Goal: Task Accomplishment & Management: Manage account settings

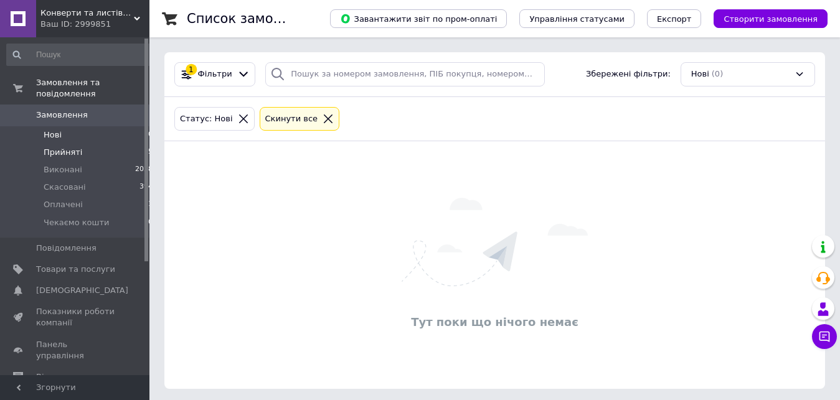
click at [101, 144] on li "Прийняті 5" at bounding box center [80, 152] width 160 height 17
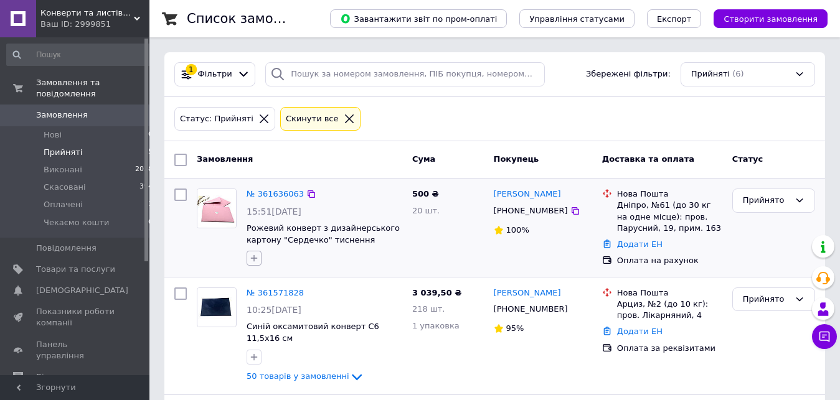
click at [251, 258] on icon "button" at bounding box center [254, 258] width 10 height 10
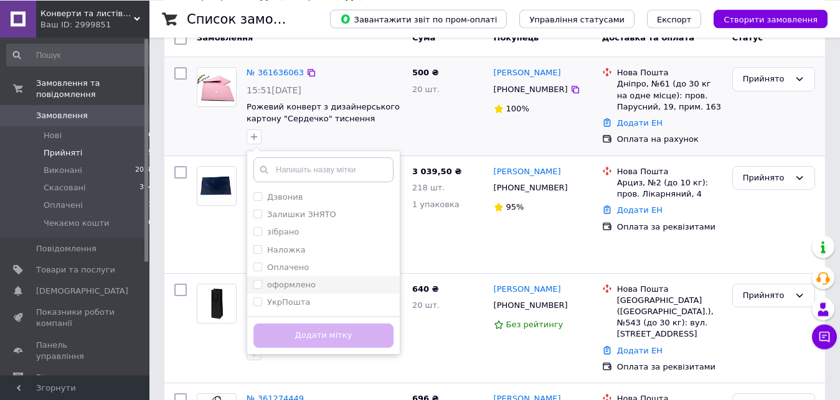
scroll to position [127, 0]
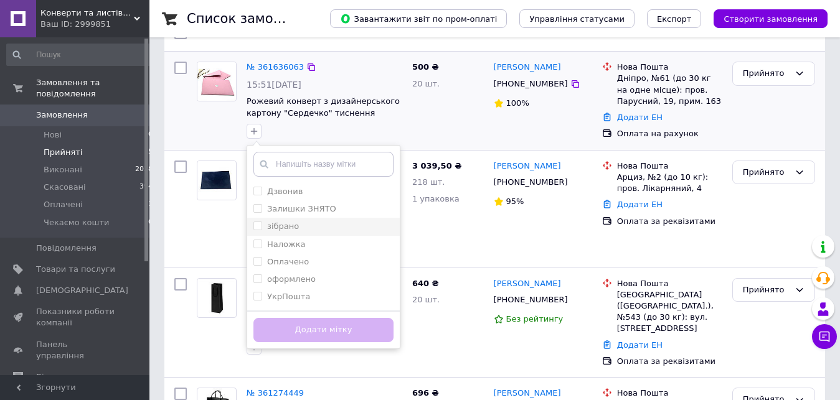
click at [317, 230] on div "зібрано" at bounding box center [323, 226] width 140 height 11
checkbox input "true"
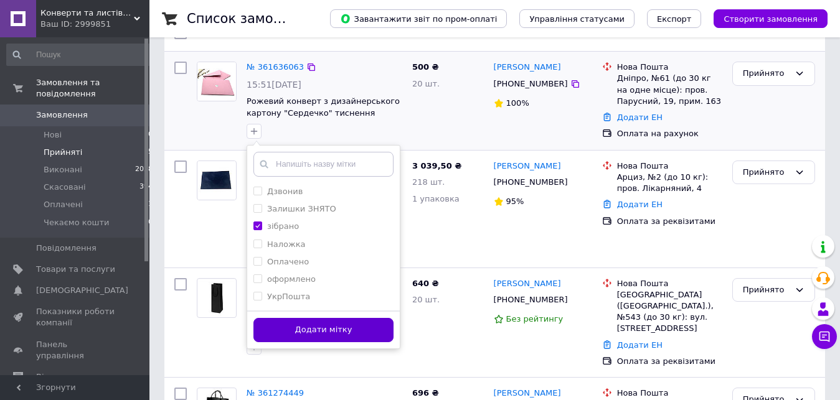
click at [324, 325] on button "Додати мітку" at bounding box center [323, 330] width 140 height 24
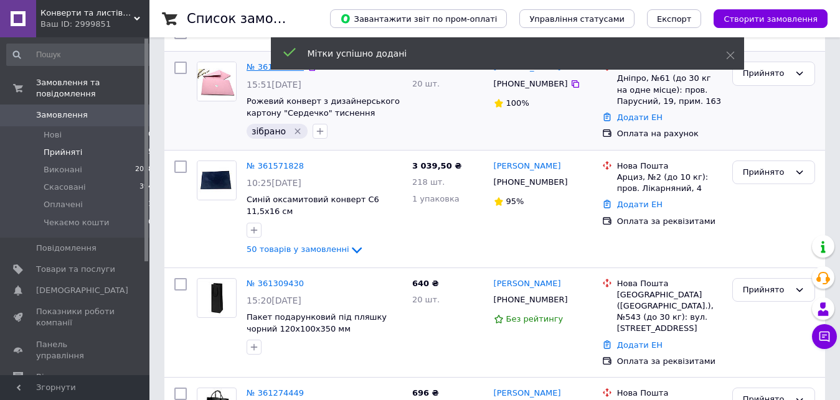
click at [255, 65] on link "№ 361636063" at bounding box center [274, 66] width 57 height 9
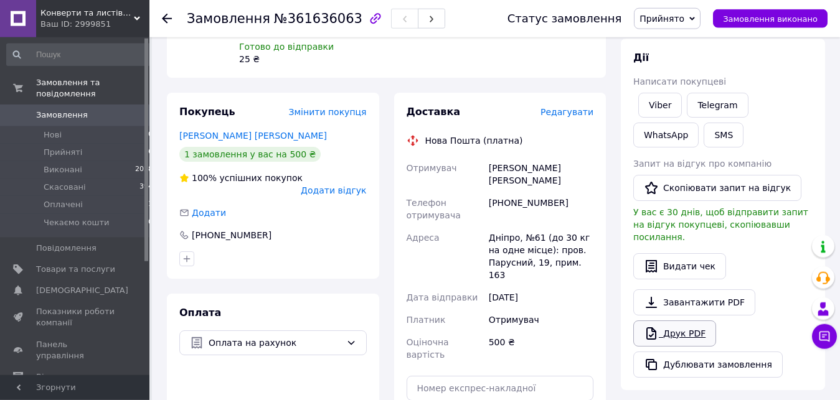
scroll to position [190, 0]
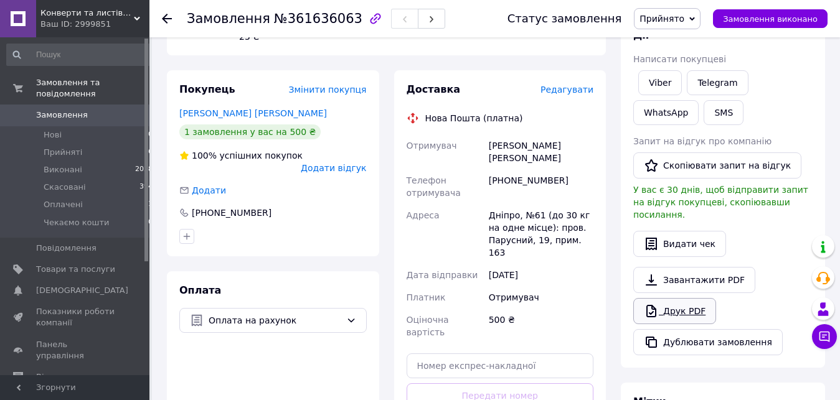
click at [693, 298] on link "Друк PDF" at bounding box center [674, 311] width 83 height 26
click at [700, 14] on span "Прийнято" at bounding box center [667, 18] width 67 height 21
click at [691, 84] on li "Оплачено" at bounding box center [673, 81] width 78 height 19
click at [691, 84] on link "Telegram" at bounding box center [717, 82] width 61 height 25
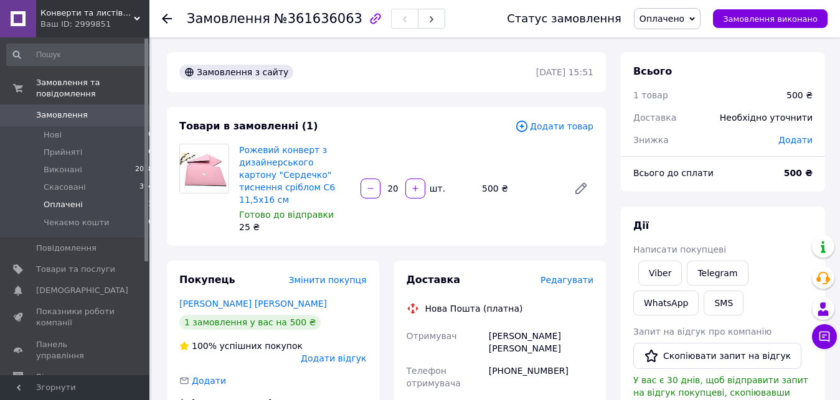
click at [108, 196] on li "Оплачені 11" at bounding box center [80, 204] width 160 height 17
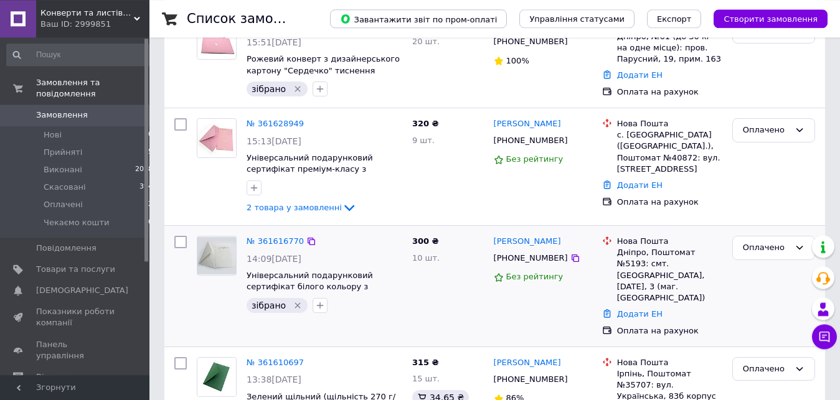
scroll to position [127, 0]
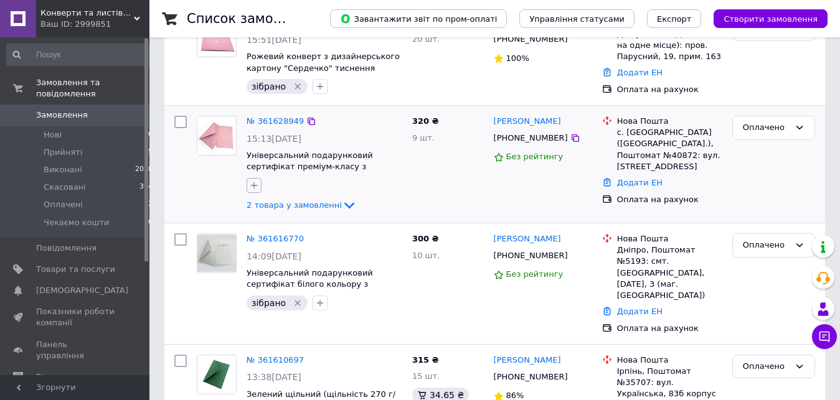
click at [258, 181] on icon "button" at bounding box center [254, 185] width 10 height 10
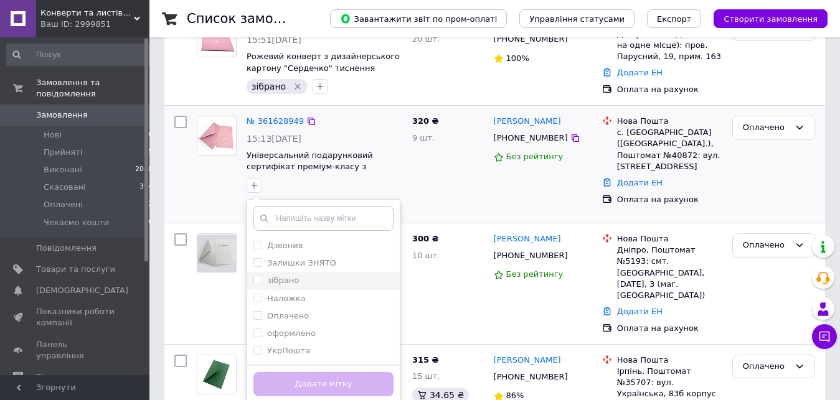
click at [296, 280] on div "зібрано" at bounding box center [323, 280] width 140 height 11
checkbox input "true"
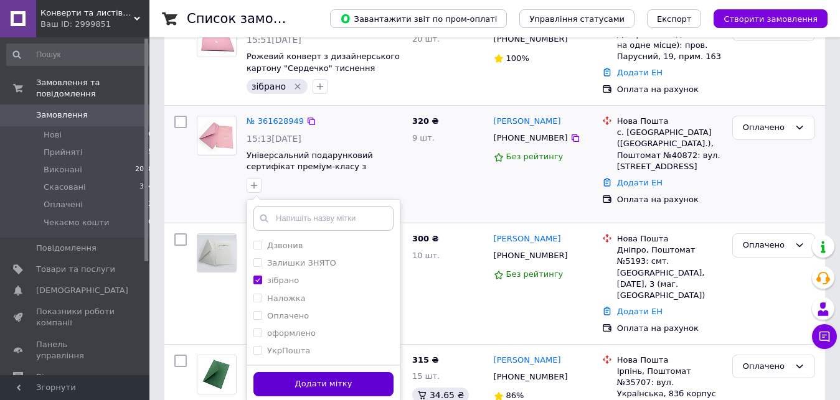
click at [296, 388] on button "Додати мітку" at bounding box center [323, 384] width 140 height 24
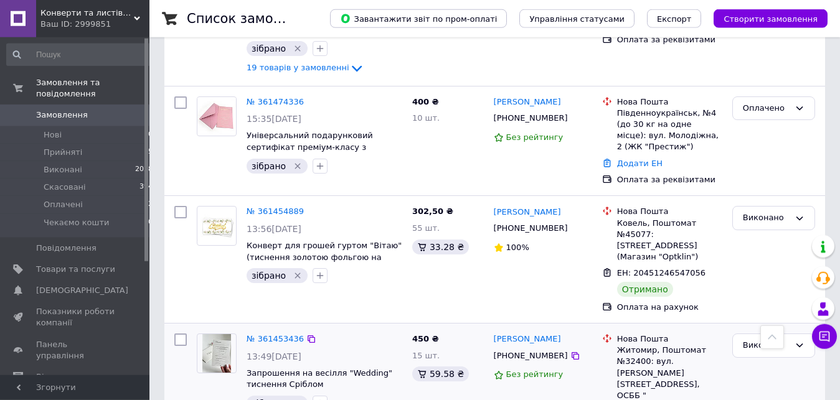
scroll to position [1524, 0]
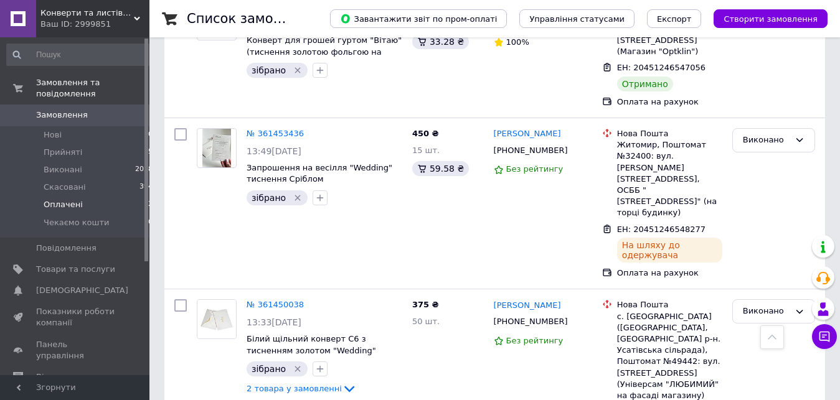
click at [116, 196] on li "Оплачені 12" at bounding box center [80, 204] width 160 height 17
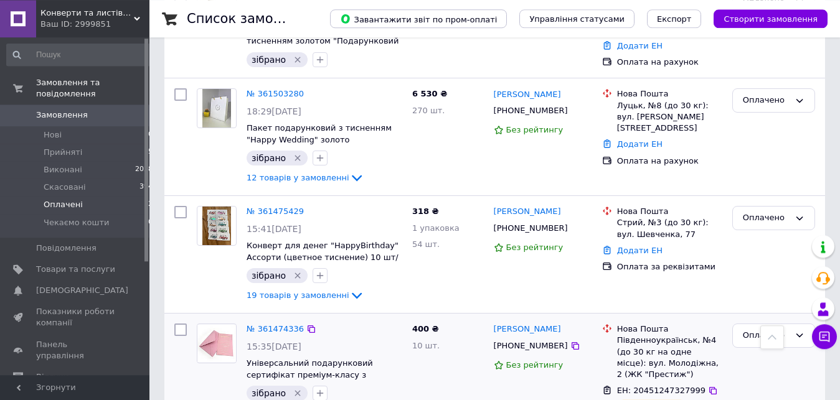
scroll to position [998, 0]
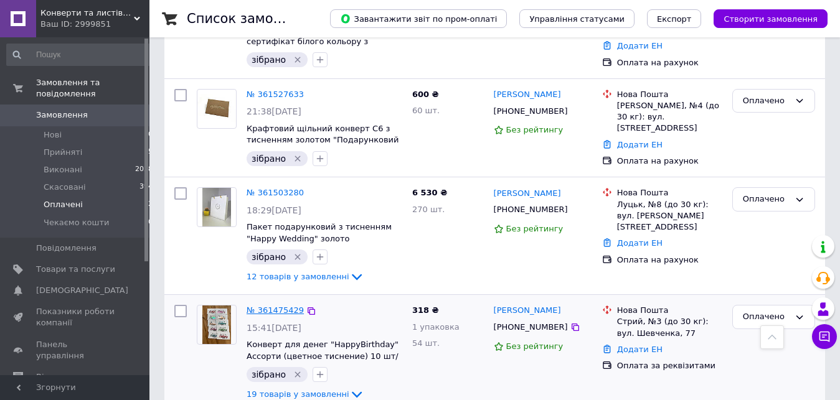
click at [279, 306] on link "№ 361475429" at bounding box center [274, 310] width 57 height 9
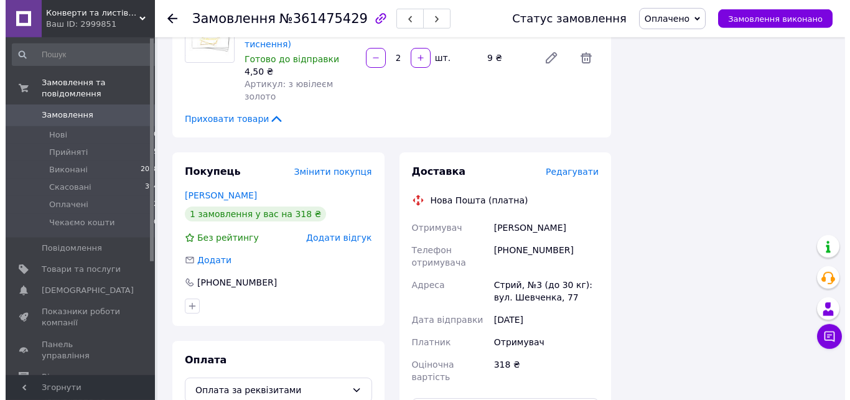
scroll to position [1692, 0]
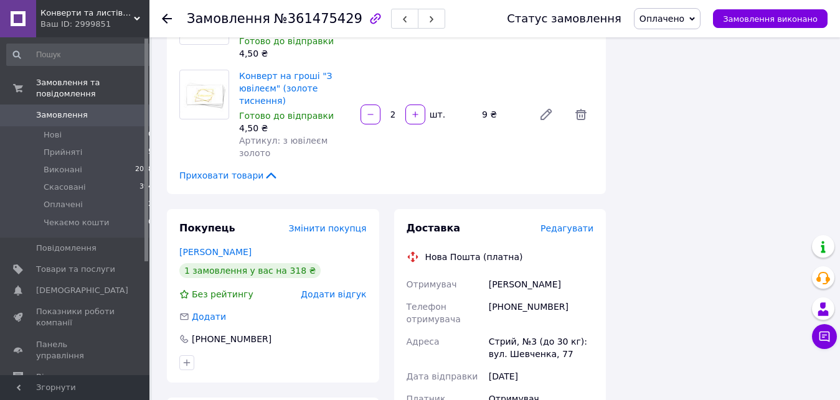
click at [579, 223] on span "Редагувати" at bounding box center [566, 228] width 53 height 10
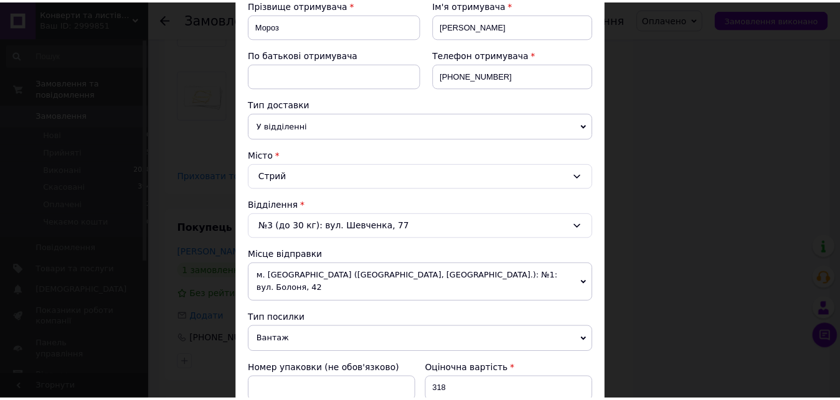
scroll to position [449, 0]
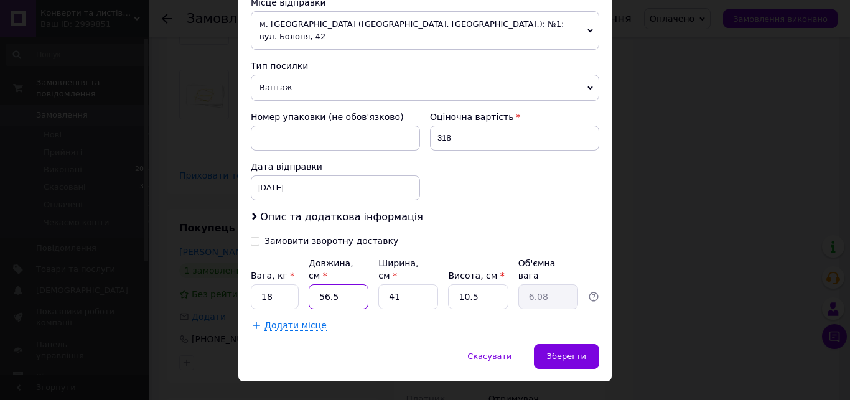
click at [330, 284] on input "56.5" at bounding box center [339, 296] width 60 height 25
type input "56."
type input "6.03"
type input "5"
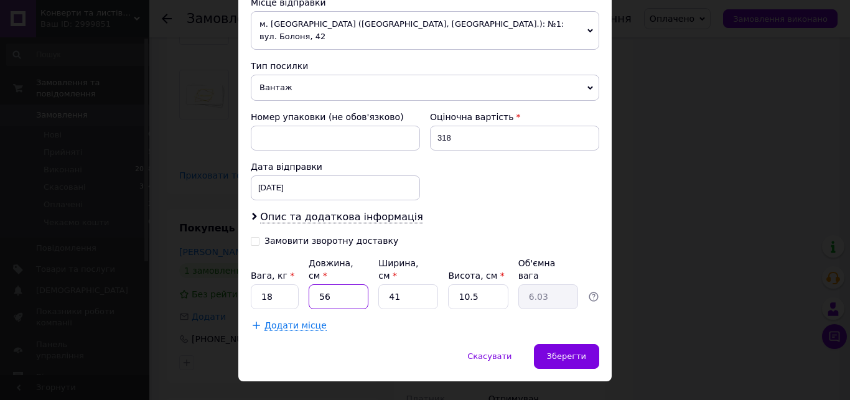
type input "0.54"
type input "3"
type input "0.32"
type input "32"
type input "3.44"
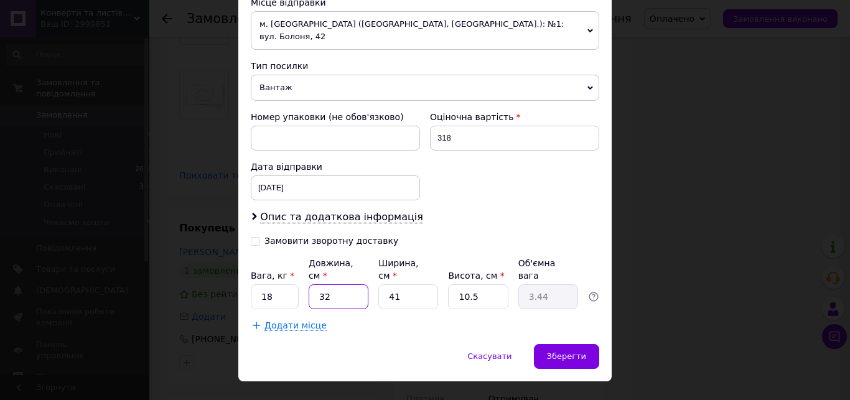
type input "32"
type input "2"
type input "0.17"
type input "26"
type input "2.18"
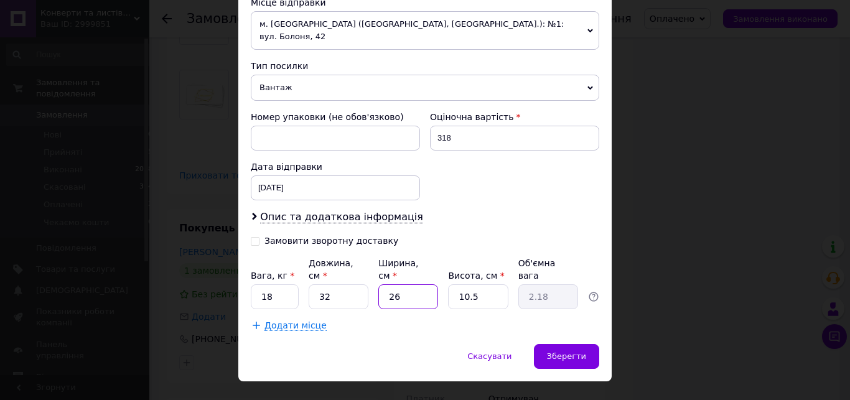
type input "26"
type input "7"
type input "1.46"
type input "7"
click at [281, 284] on input "18" at bounding box center [275, 296] width 48 height 25
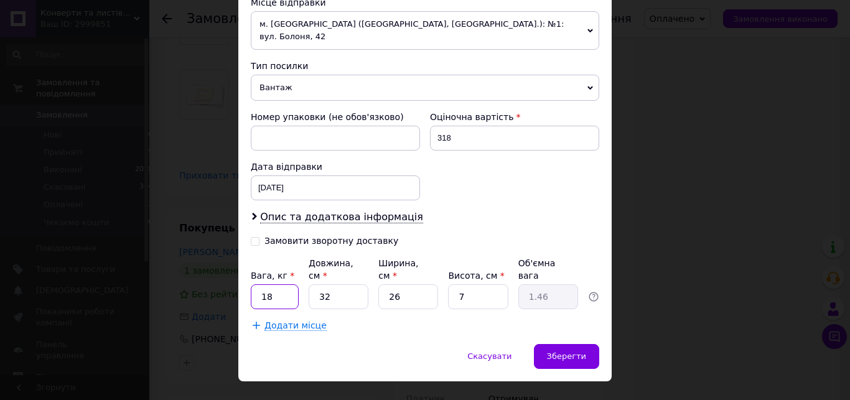
click at [281, 284] on input "18" at bounding box center [275, 296] width 48 height 25
type input "1"
click at [572, 352] on span "Зберегти" at bounding box center [566, 356] width 39 height 9
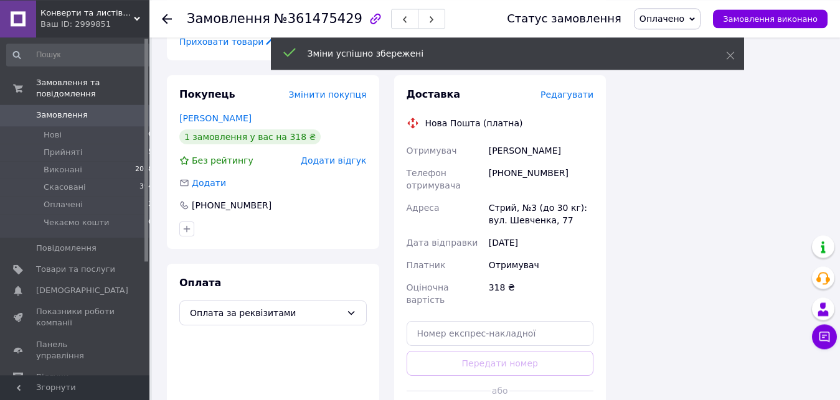
scroll to position [1883, 0]
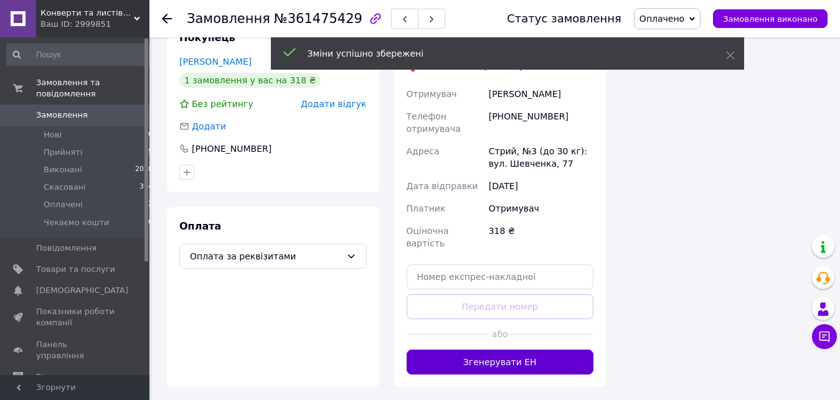
click at [526, 350] on button "Згенерувати ЕН" at bounding box center [499, 362] width 187 height 25
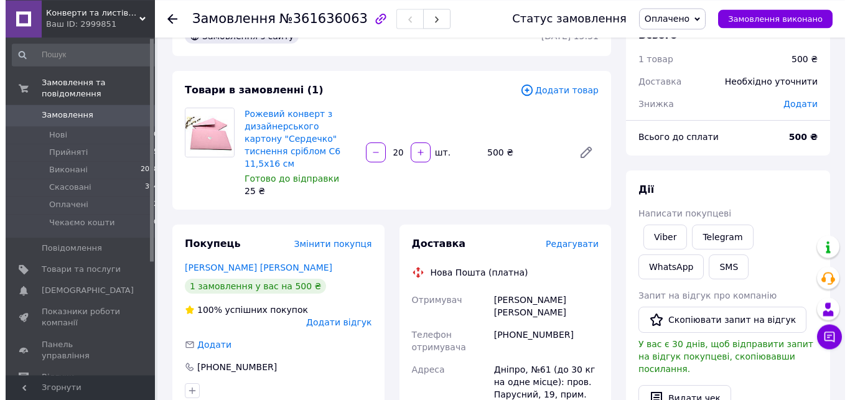
scroll to position [63, 0]
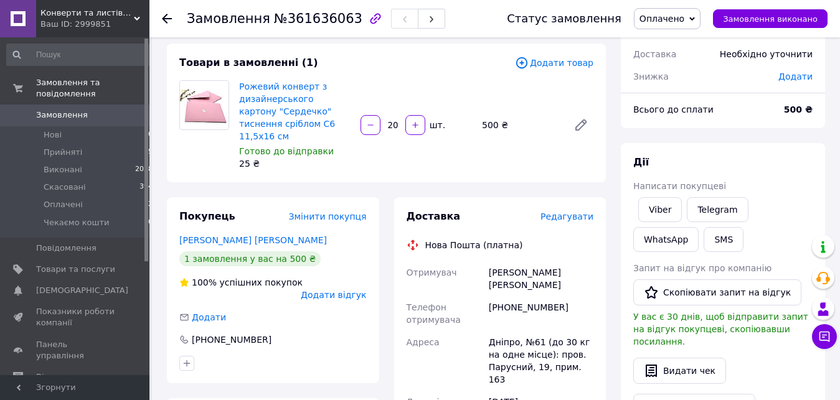
click at [590, 212] on span "Редагувати" at bounding box center [566, 217] width 53 height 10
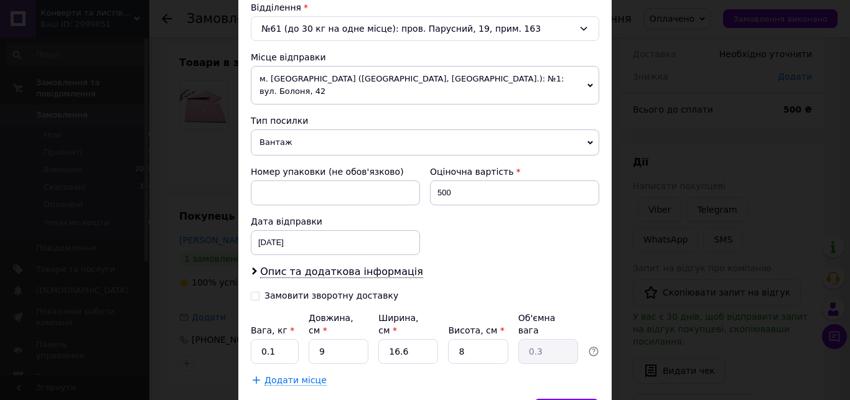
scroll to position [426, 0]
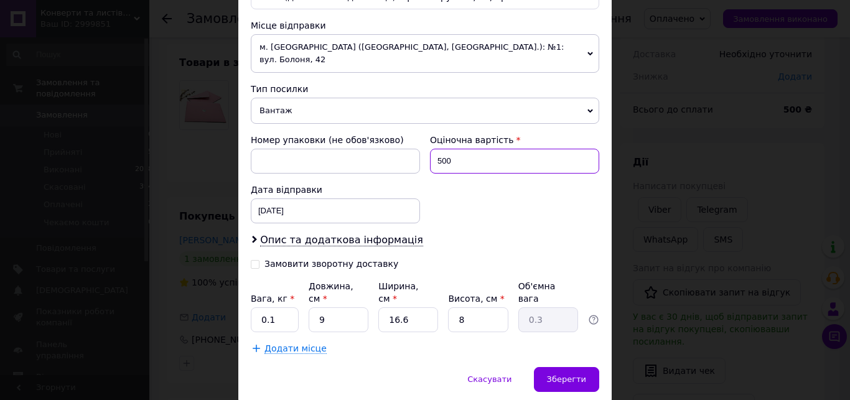
click at [471, 151] on input "500" at bounding box center [514, 161] width 169 height 25
type input "400"
click at [306, 103] on span "Вантаж" at bounding box center [425, 111] width 349 height 26
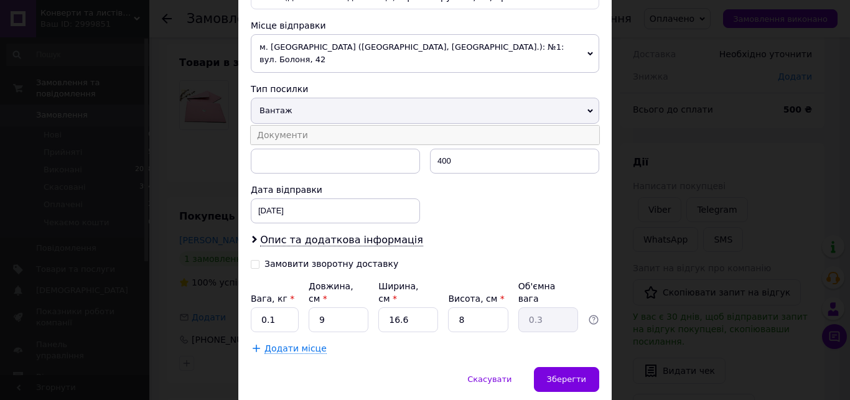
click at [314, 126] on li "Документи" at bounding box center [425, 135] width 349 height 19
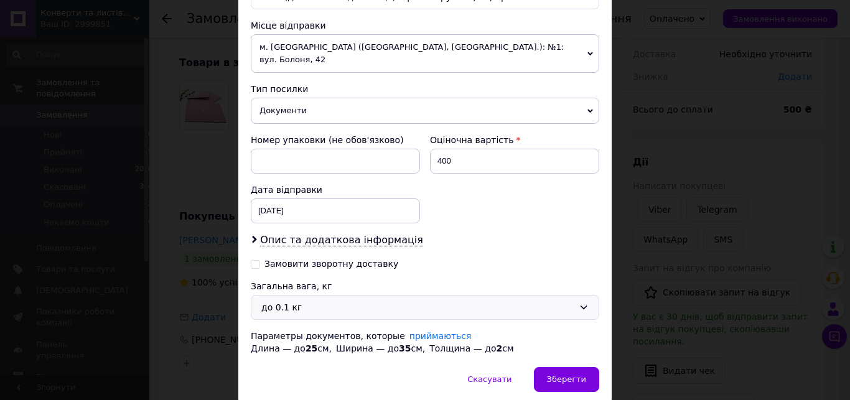
click at [294, 301] on div "до 0.1 кг" at bounding box center [417, 308] width 312 height 14
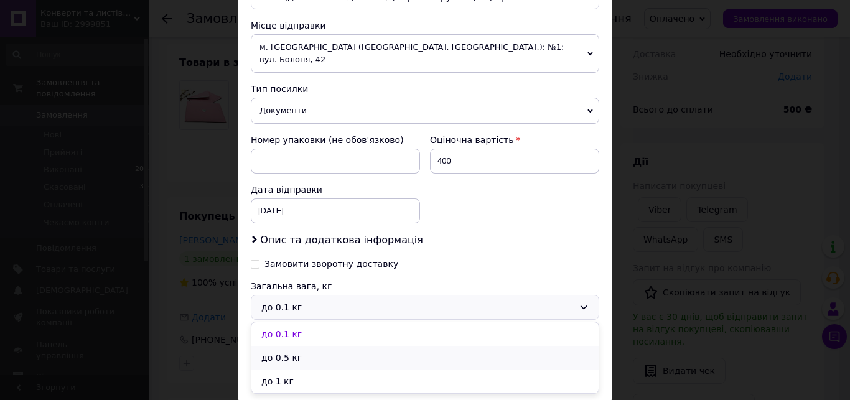
click at [297, 346] on li "до 0.5 кг" at bounding box center [424, 358] width 347 height 24
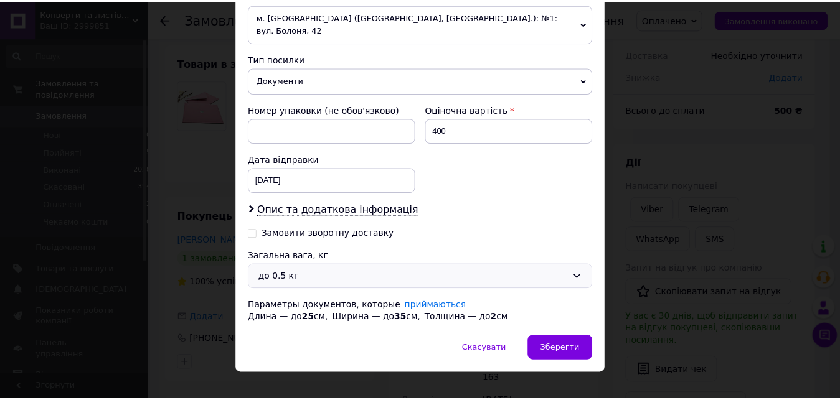
scroll to position [461, 0]
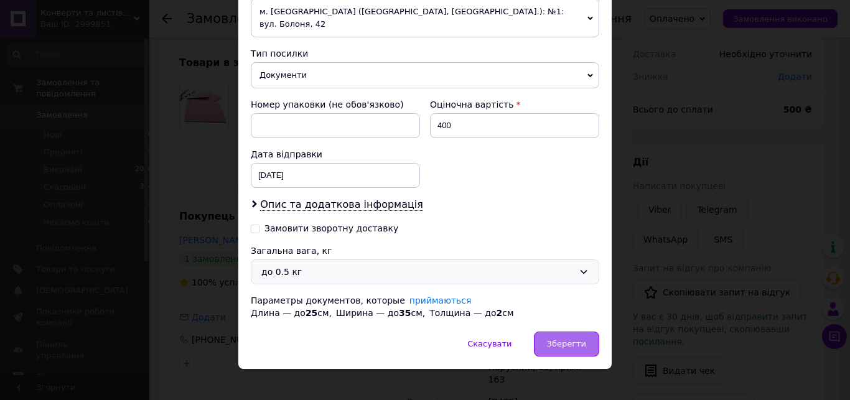
click at [571, 337] on div "Зберегти" at bounding box center [566, 344] width 65 height 25
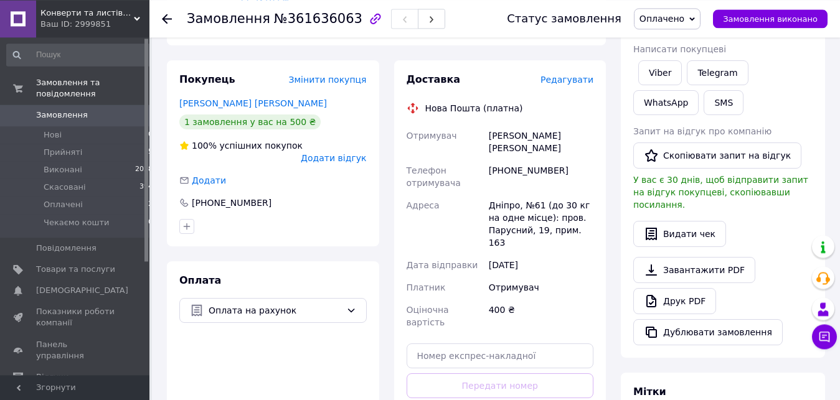
scroll to position [317, 0]
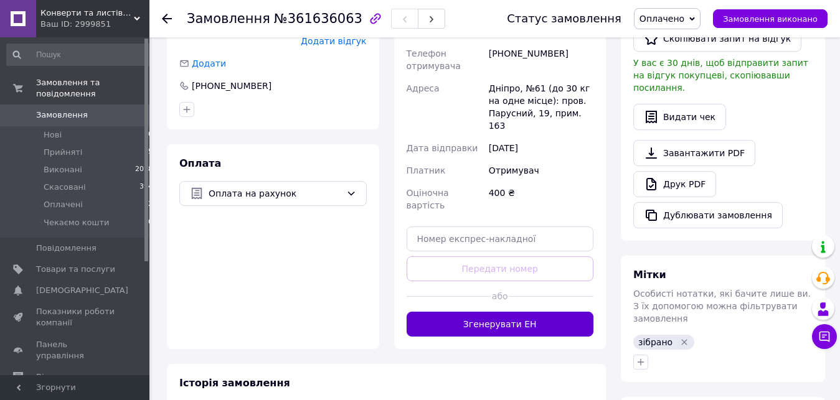
click at [530, 312] on button "Згенерувати ЕН" at bounding box center [499, 324] width 187 height 25
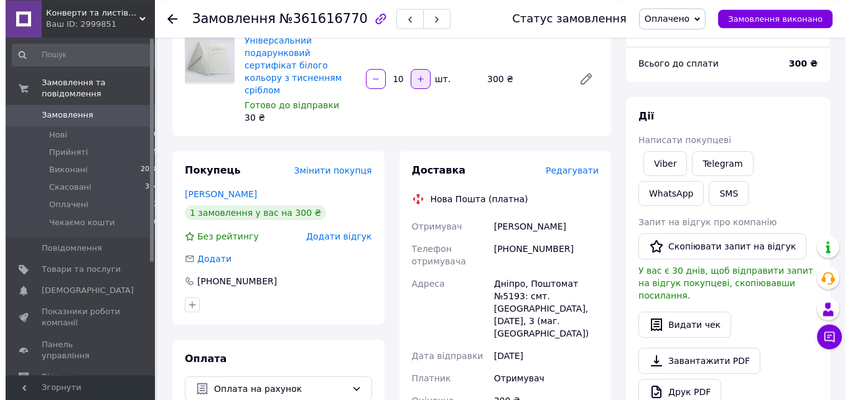
scroll to position [127, 0]
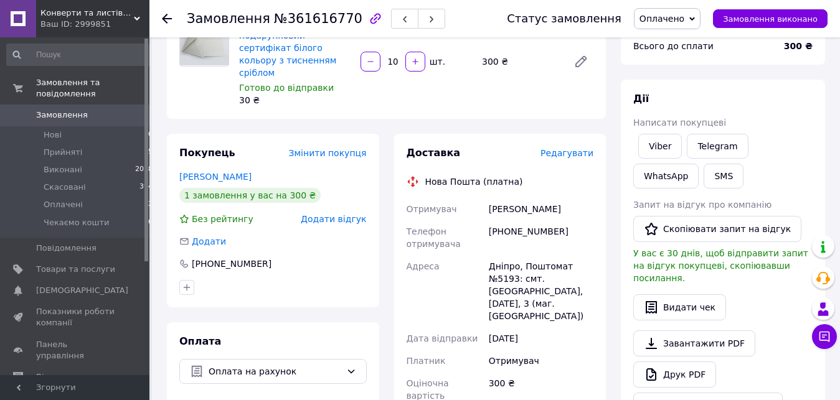
click at [582, 148] on span "Редагувати" at bounding box center [566, 153] width 53 height 10
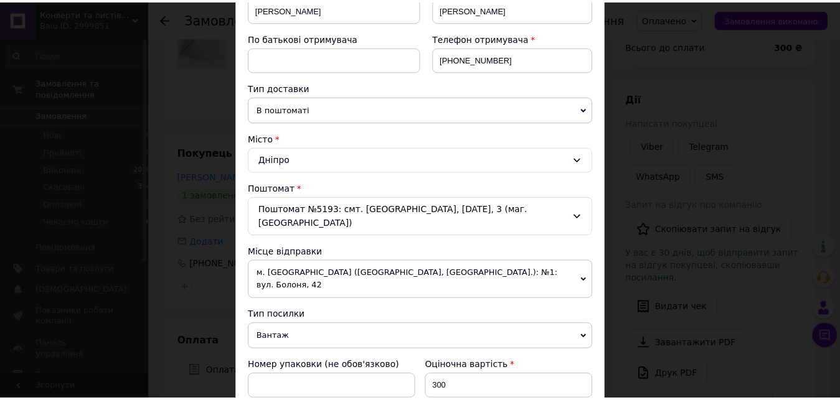
scroll to position [426, 0]
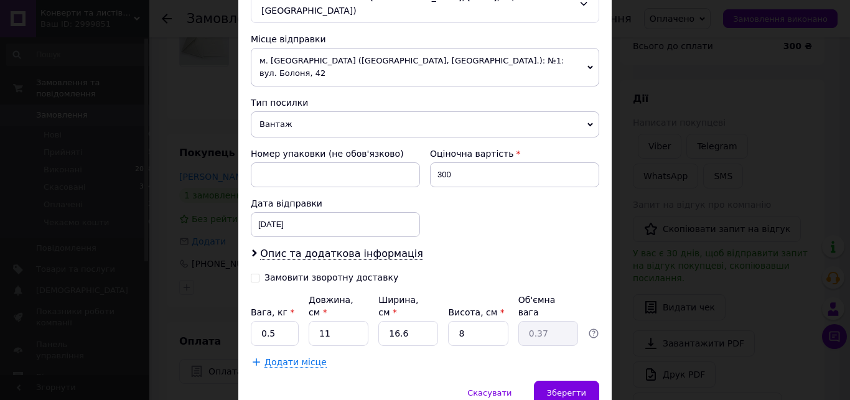
click at [361, 111] on span "Вантаж" at bounding box center [425, 124] width 349 height 26
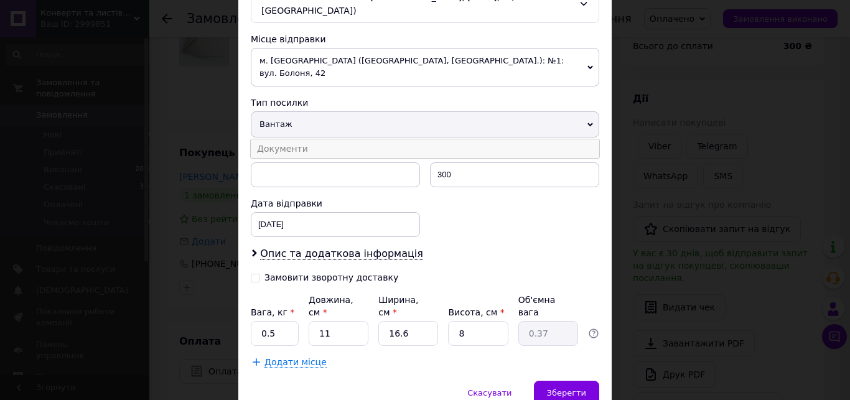
click at [343, 139] on li "Документи" at bounding box center [425, 148] width 349 height 19
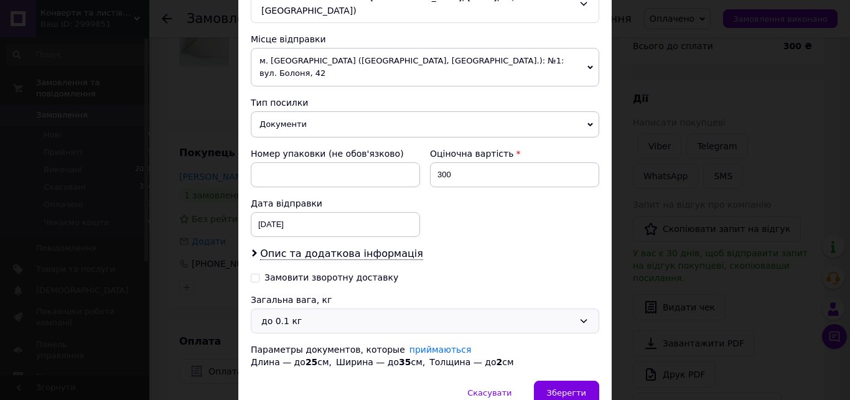
click at [321, 314] on div "до 0.1 кг" at bounding box center [417, 321] width 312 height 14
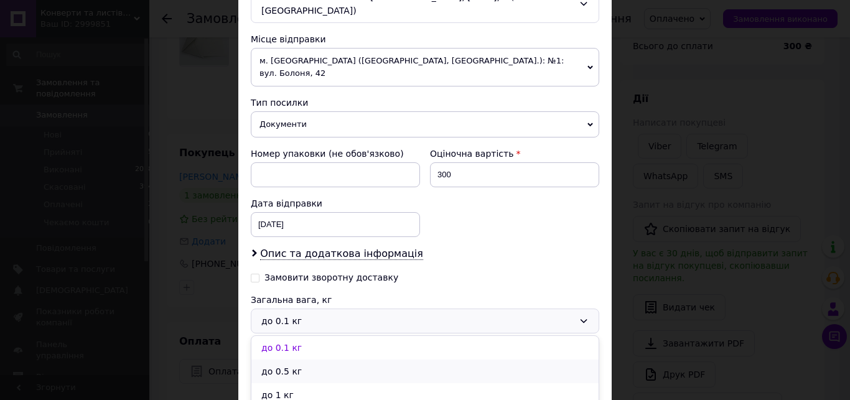
click at [302, 360] on li "до 0.5 кг" at bounding box center [424, 372] width 347 height 24
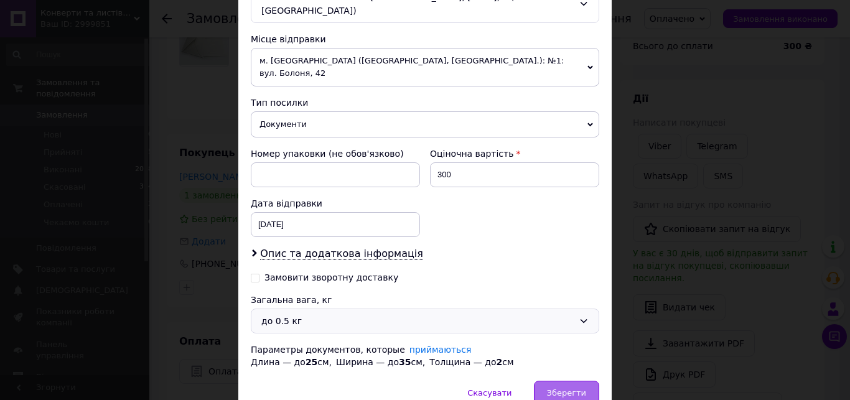
click at [572, 388] on span "Зберегти" at bounding box center [566, 392] width 39 height 9
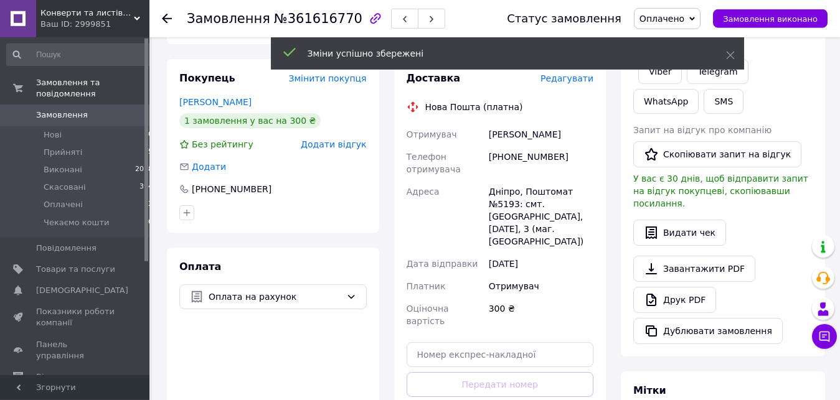
scroll to position [254, 0]
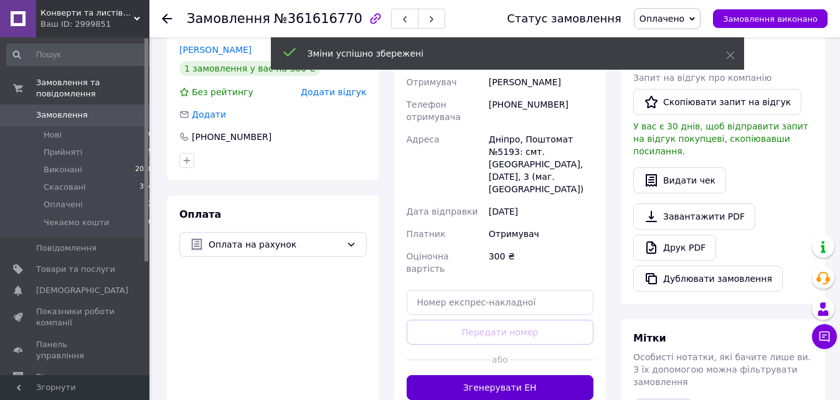
click at [525, 375] on button "Згенерувати ЕН" at bounding box center [499, 387] width 187 height 25
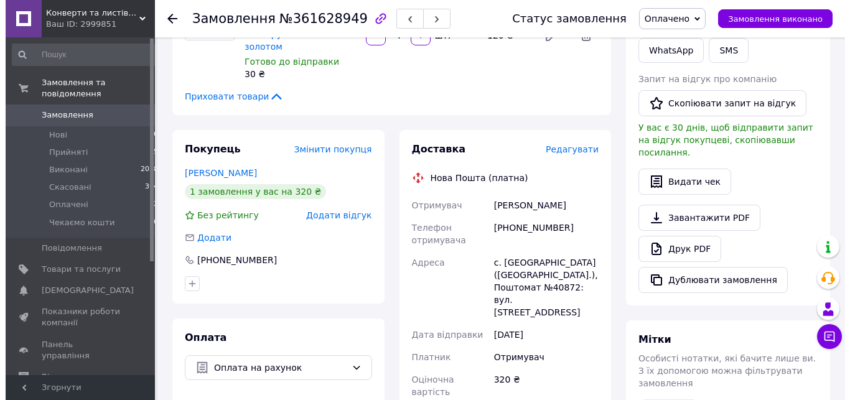
scroll to position [210, 0]
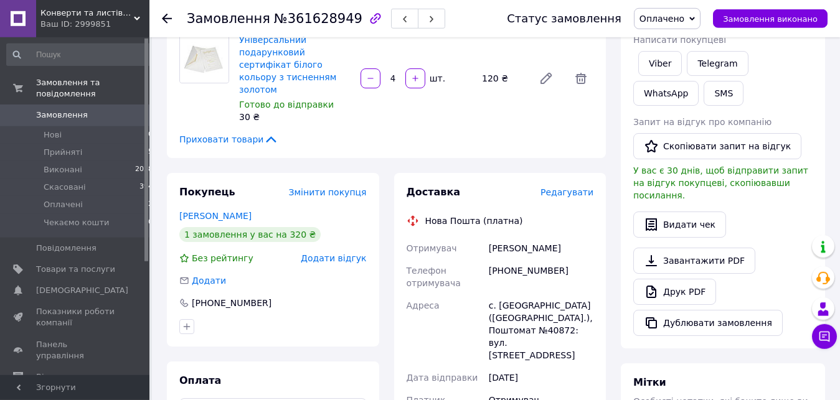
click at [571, 122] on div "Товари в замовленні (2) Додати товар Універсальний подарунковий сертифікат прем…" at bounding box center [386, 27] width 439 height 261
click at [569, 187] on span "Редагувати" at bounding box center [566, 192] width 53 height 10
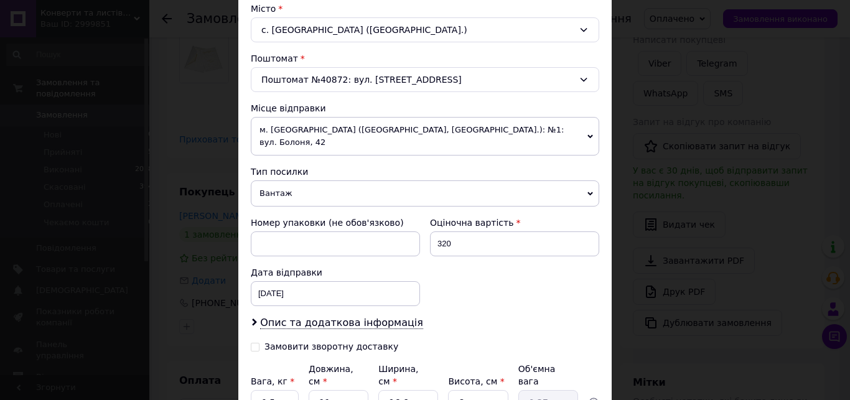
scroll to position [426, 0]
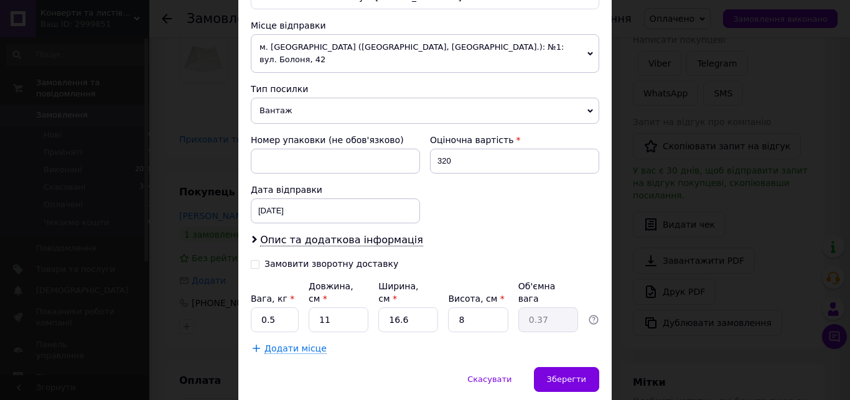
click at [341, 103] on span "Вантаж" at bounding box center [425, 111] width 349 height 26
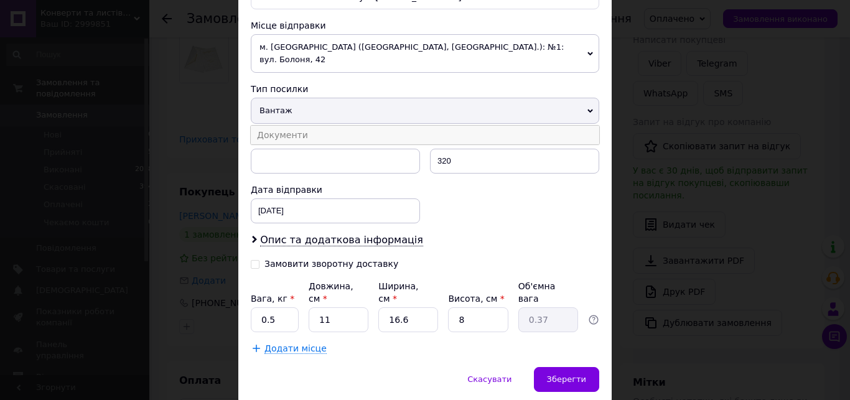
click at [329, 126] on li "Документи" at bounding box center [425, 135] width 349 height 19
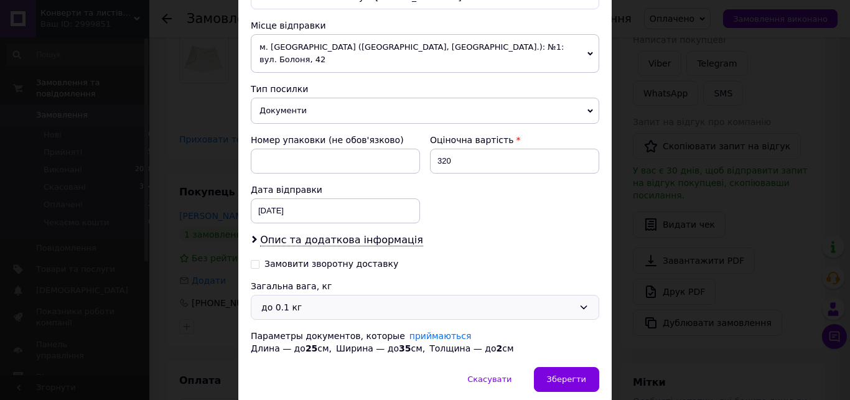
click at [325, 301] on div "до 0.1 кг" at bounding box center [417, 308] width 312 height 14
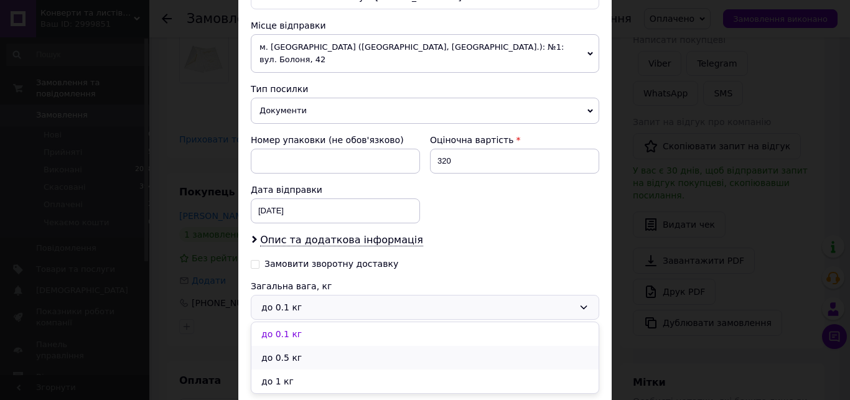
click at [306, 346] on li "до 0.5 кг" at bounding box center [424, 358] width 347 height 24
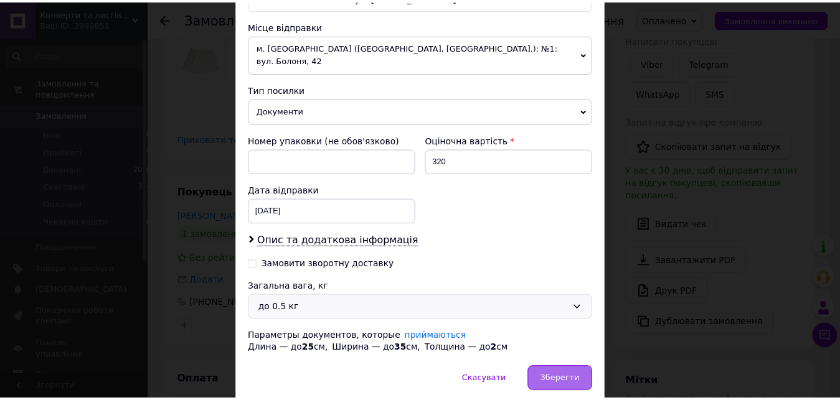
scroll to position [461, 0]
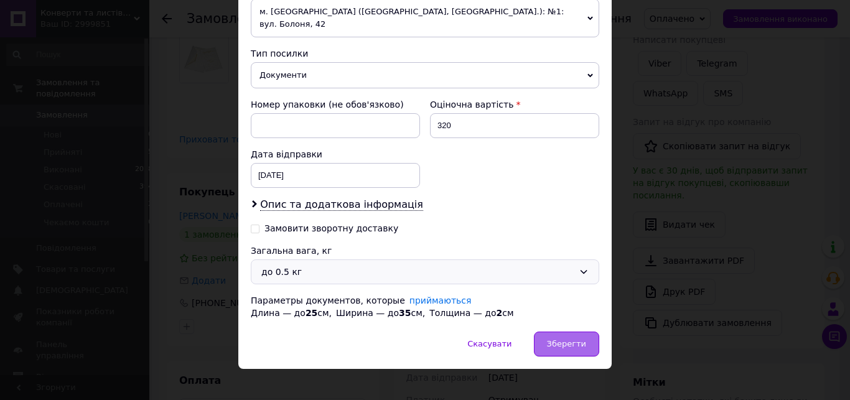
click at [561, 339] on span "Зберегти" at bounding box center [566, 343] width 39 height 9
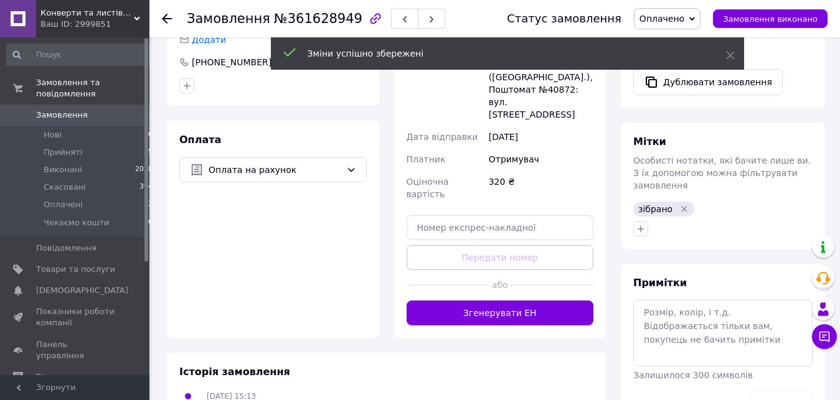
scroll to position [464, 0]
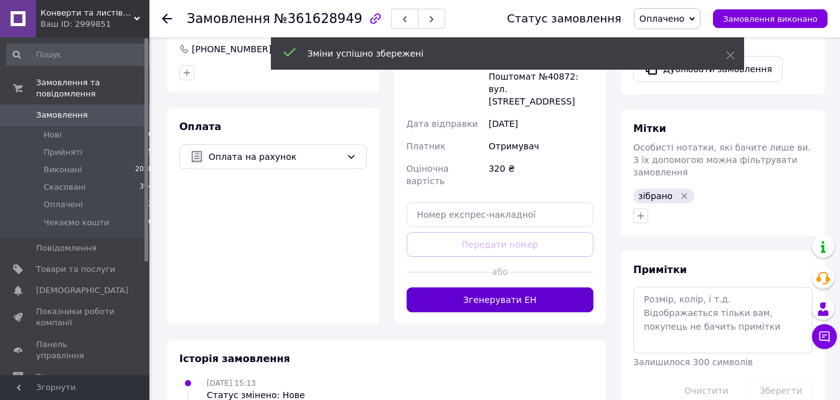
click at [537, 288] on button "Згенерувати ЕН" at bounding box center [499, 300] width 187 height 25
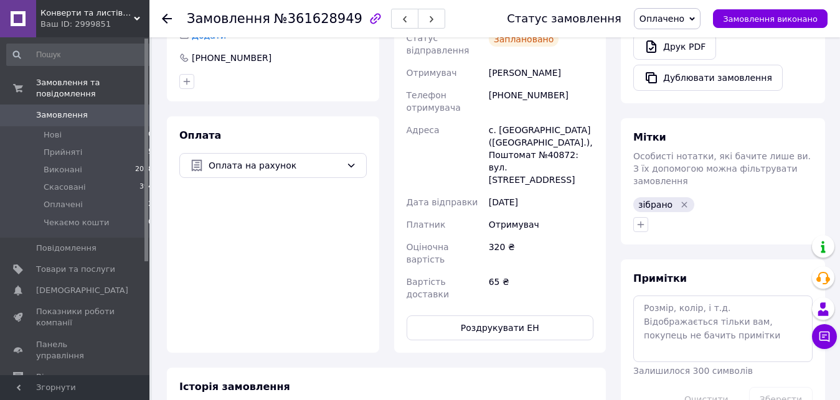
scroll to position [337, 0]
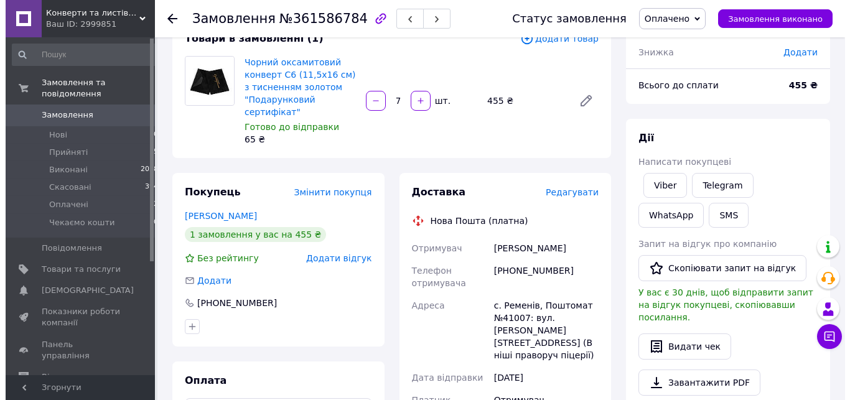
scroll to position [190, 0]
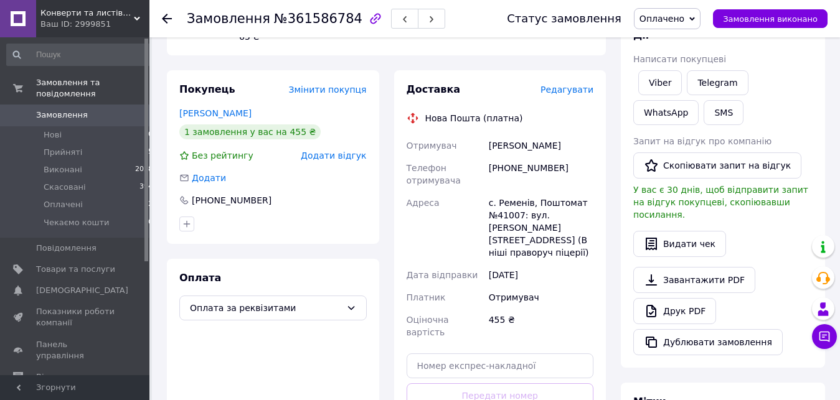
click at [574, 85] on span "Редагувати" at bounding box center [566, 90] width 53 height 10
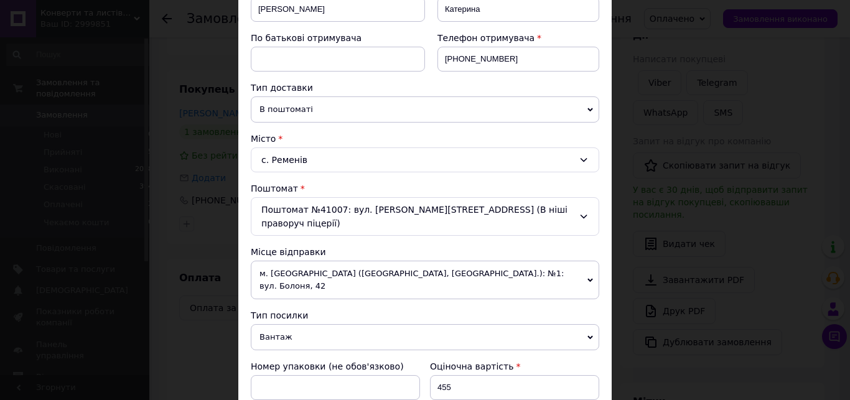
scroll to position [426, 0]
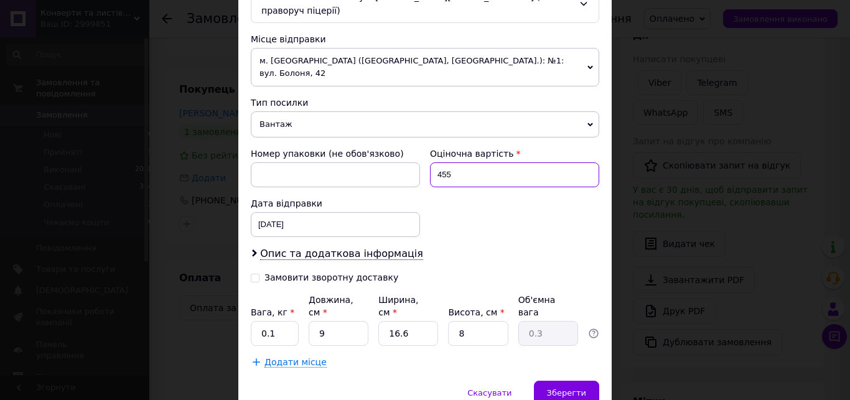
click at [479, 162] on input "455" at bounding box center [514, 174] width 169 height 25
type input "400"
click at [301, 111] on span "Вантаж" at bounding box center [425, 124] width 349 height 26
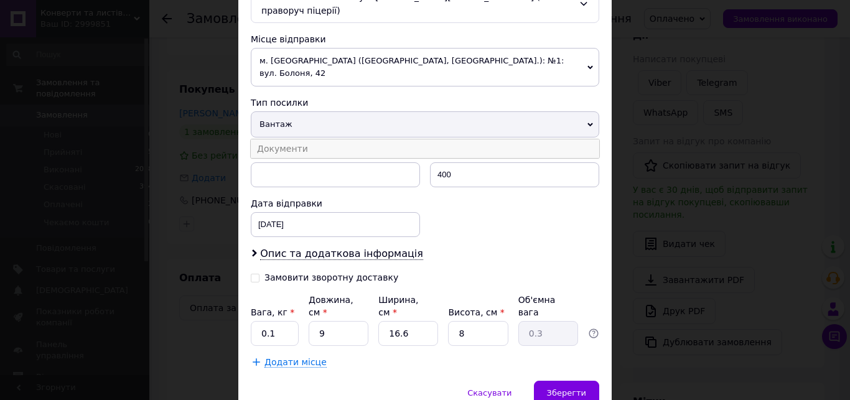
click at [304, 139] on li "Документи" at bounding box center [425, 148] width 349 height 19
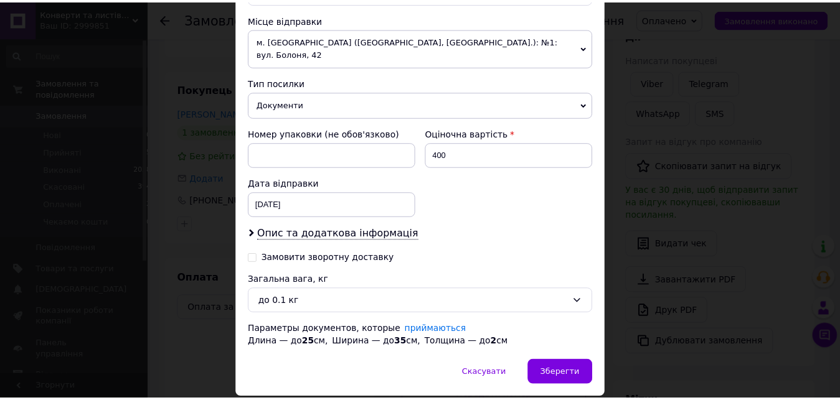
scroll to position [461, 0]
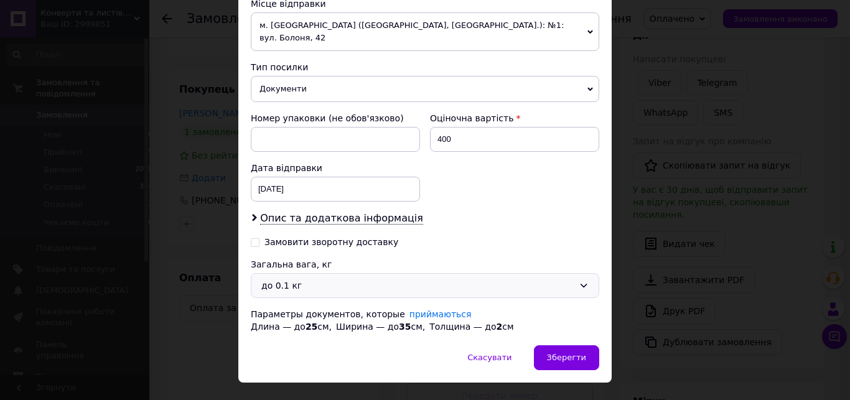
click at [347, 279] on div "до 0.1 кг" at bounding box center [417, 286] width 312 height 14
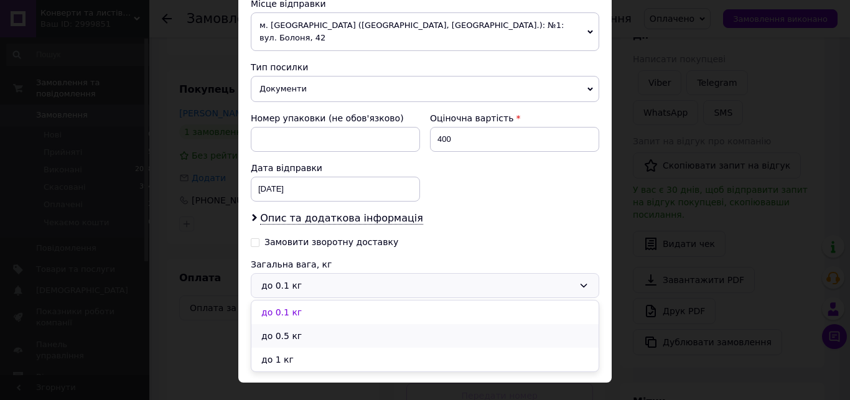
click at [296, 324] on li "до 0.5 кг" at bounding box center [424, 336] width 347 height 24
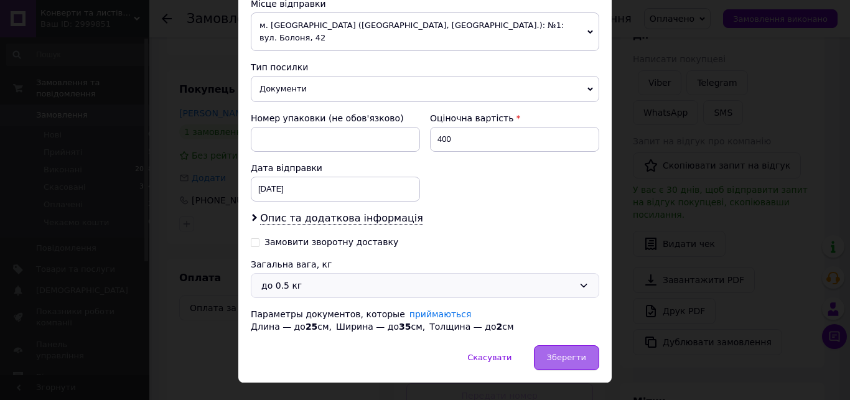
click at [568, 353] on span "Зберегти" at bounding box center [566, 357] width 39 height 9
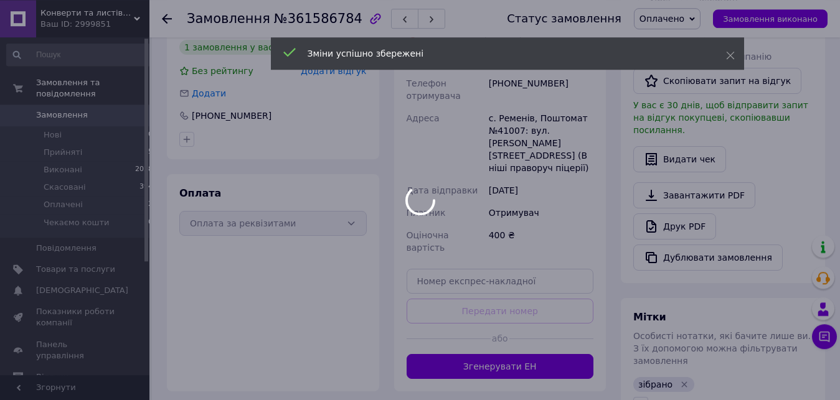
scroll to position [317, 0]
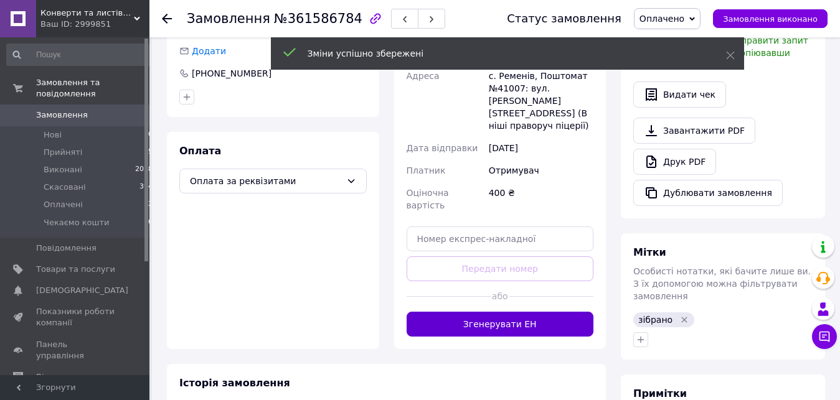
click at [532, 312] on button "Згенерувати ЕН" at bounding box center [499, 324] width 187 height 25
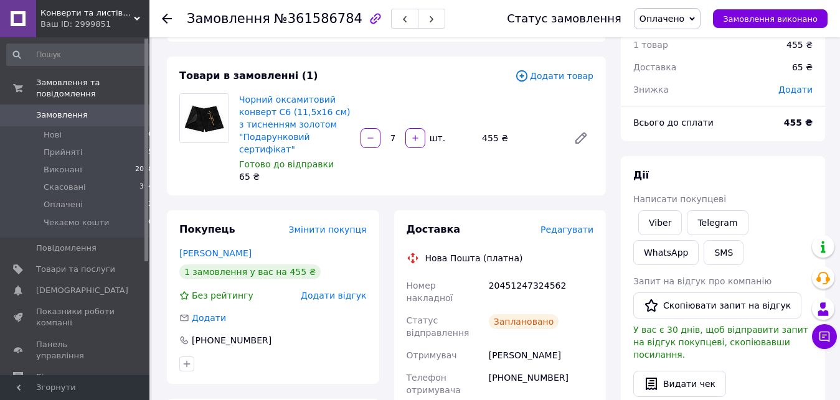
scroll to position [127, 0]
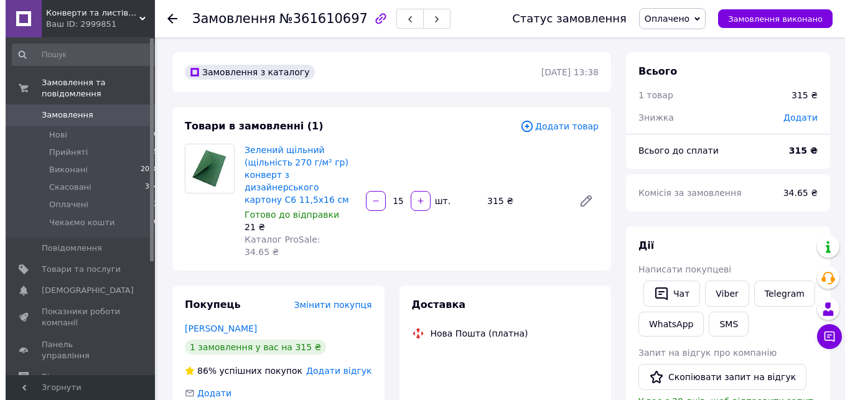
scroll to position [127, 0]
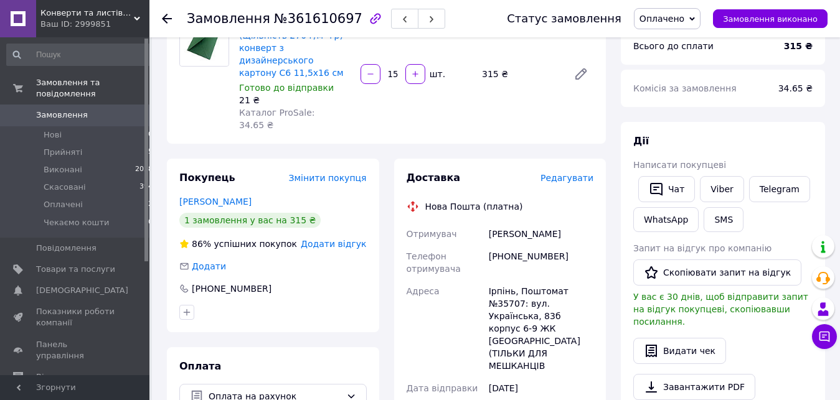
click at [572, 173] on span "Редагувати" at bounding box center [566, 178] width 53 height 10
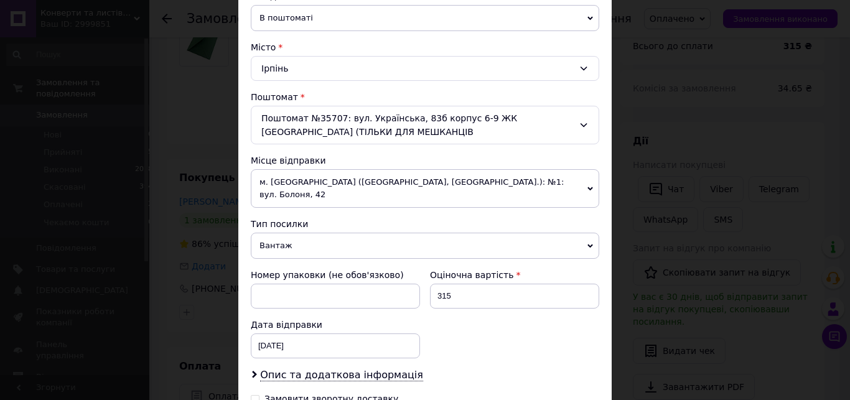
scroll to position [355, 0]
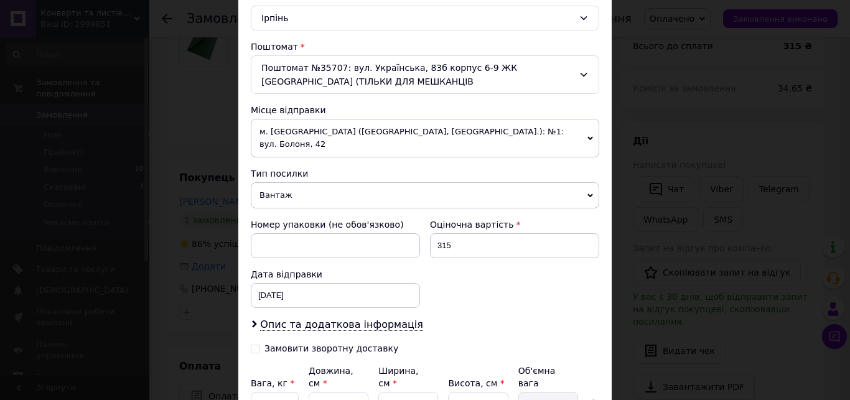
click at [299, 186] on span "Вантаж" at bounding box center [425, 195] width 349 height 26
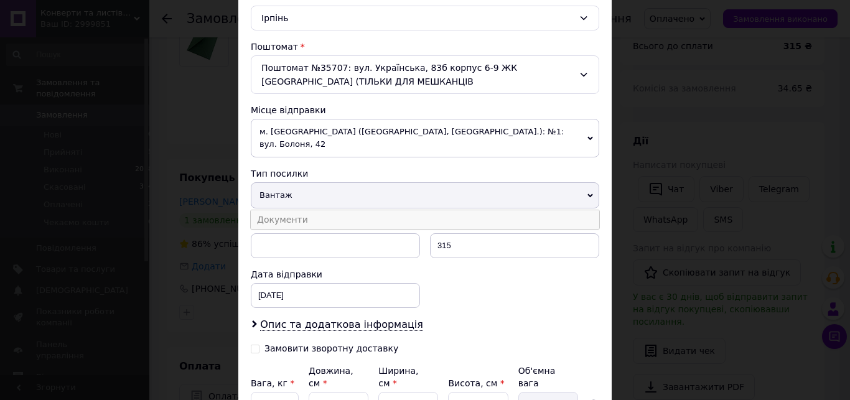
click at [298, 212] on li "Документи" at bounding box center [425, 219] width 349 height 19
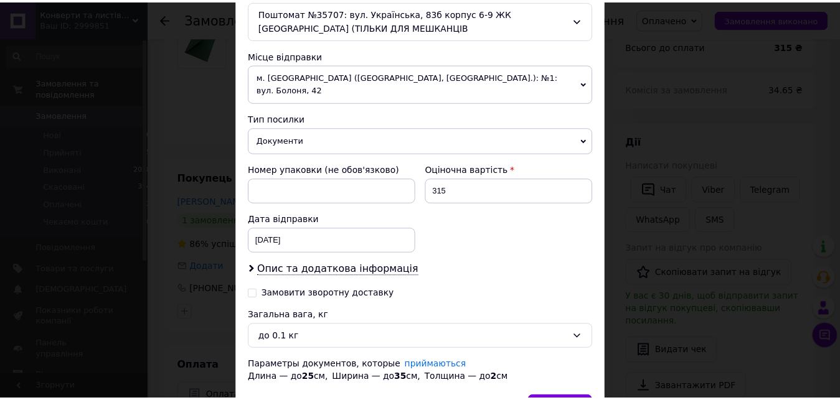
scroll to position [475, 0]
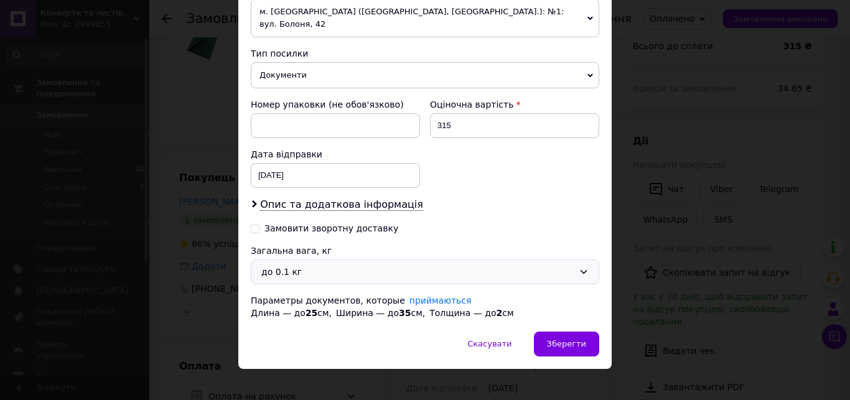
click at [320, 265] on div "до 0.1 кг" at bounding box center [417, 272] width 312 height 14
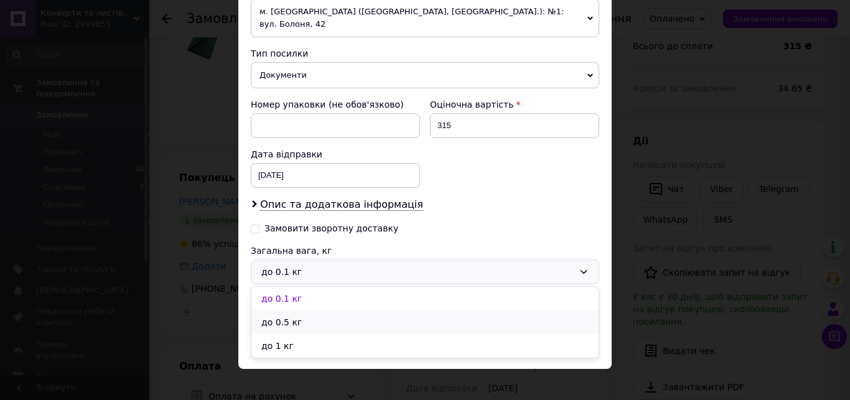
click at [290, 311] on li "до 0.5 кг" at bounding box center [424, 323] width 347 height 24
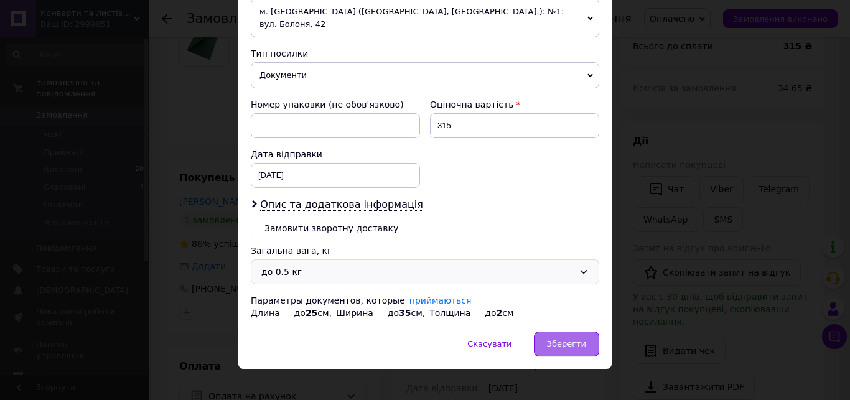
click at [568, 332] on div "Зберегти" at bounding box center [566, 344] width 65 height 25
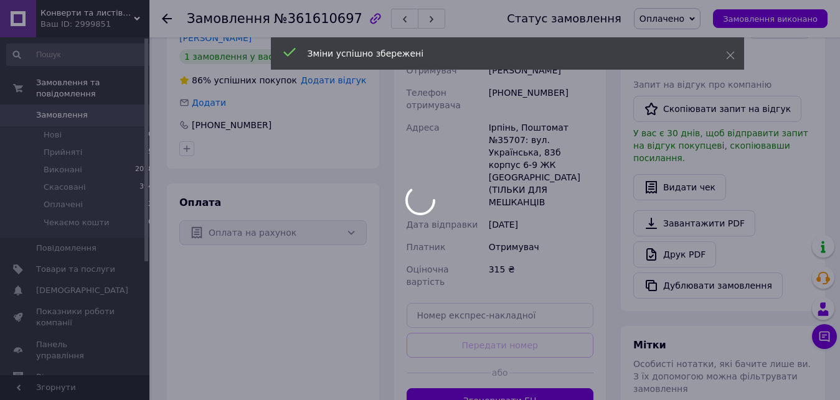
scroll to position [317, 0]
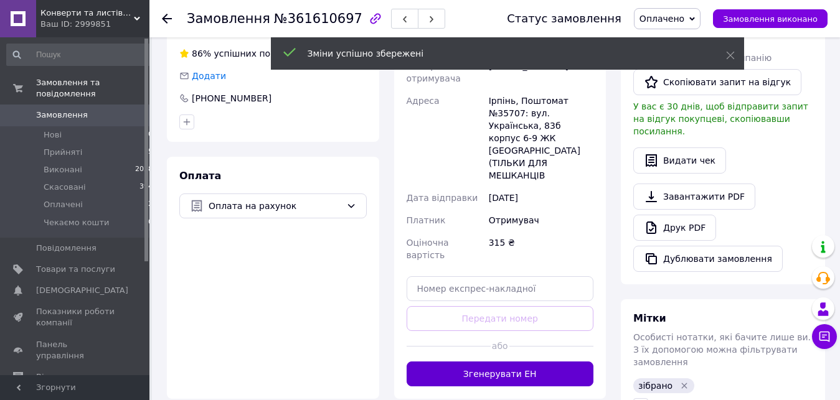
click at [535, 362] on button "Згенерувати ЕН" at bounding box center [499, 374] width 187 height 25
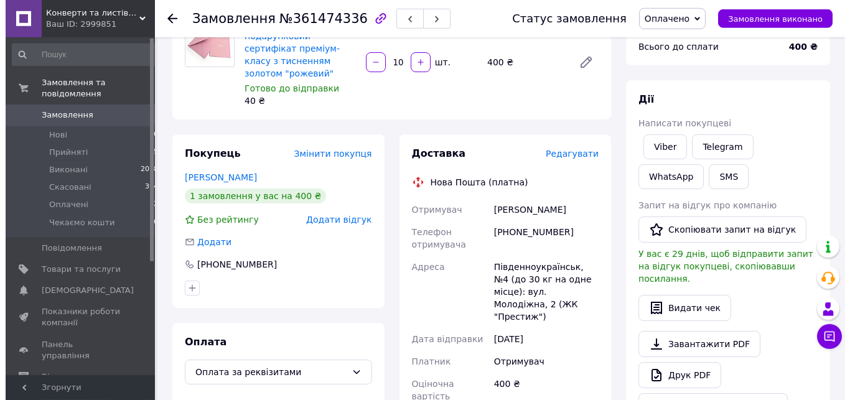
scroll to position [127, 0]
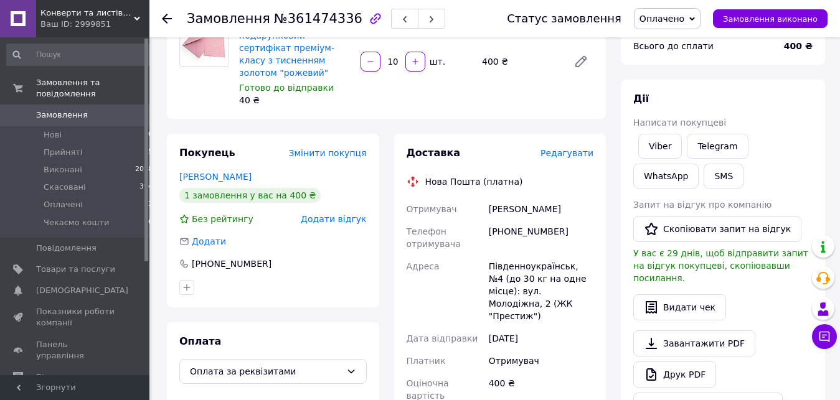
click at [582, 148] on span "Редагувати" at bounding box center [566, 153] width 53 height 10
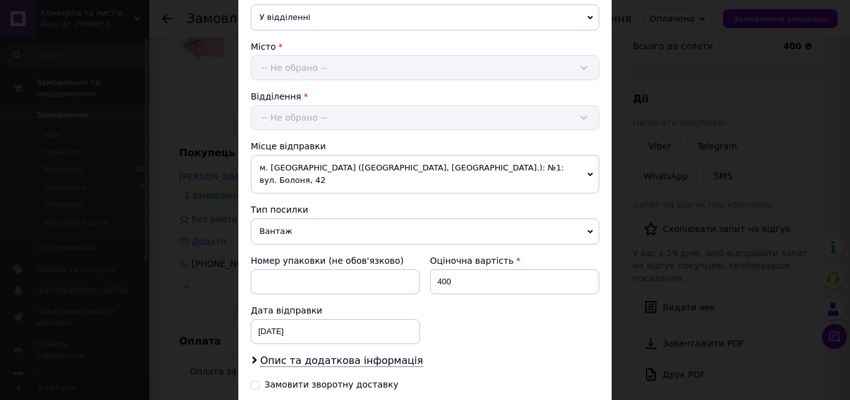
scroll to position [355, 0]
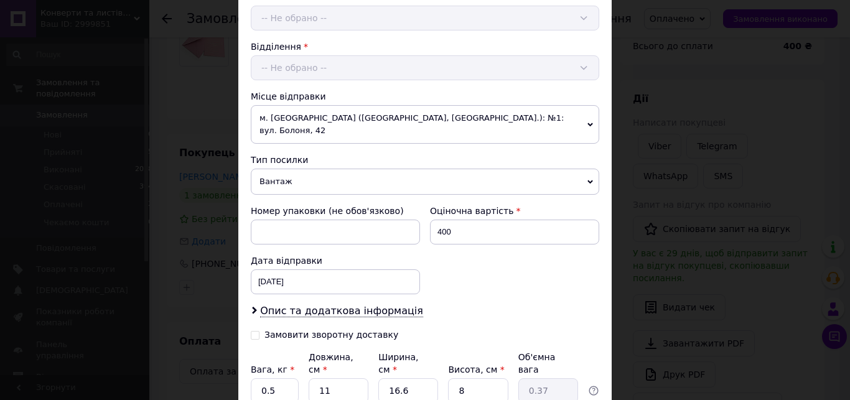
click at [352, 171] on span "Вантаж" at bounding box center [425, 182] width 349 height 26
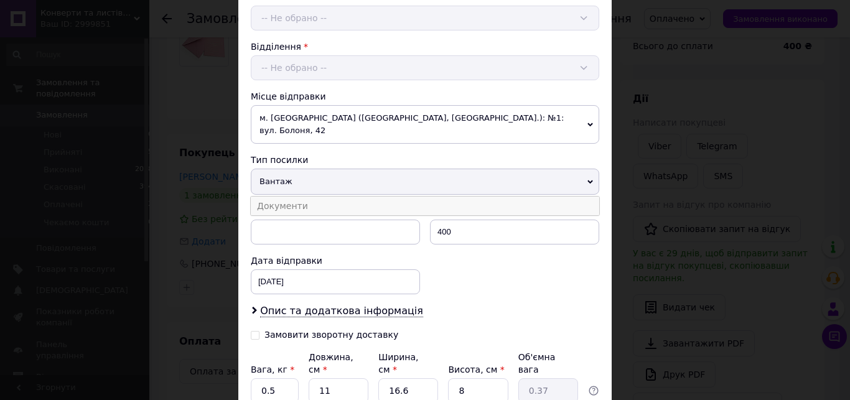
click at [311, 197] on li "Документи" at bounding box center [425, 206] width 349 height 19
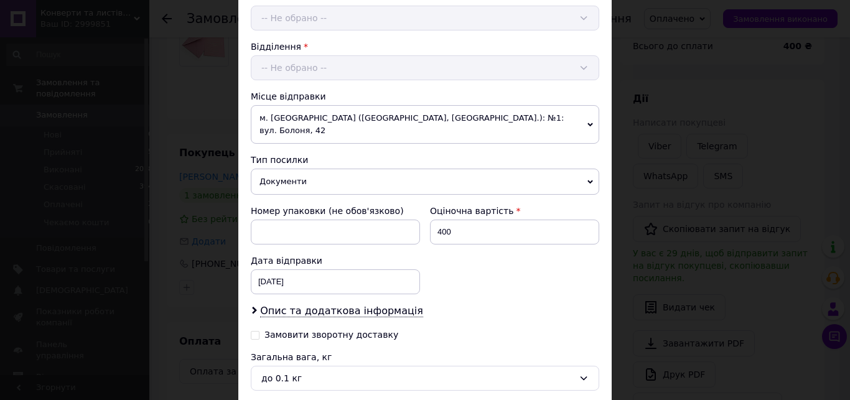
scroll to position [461, 0]
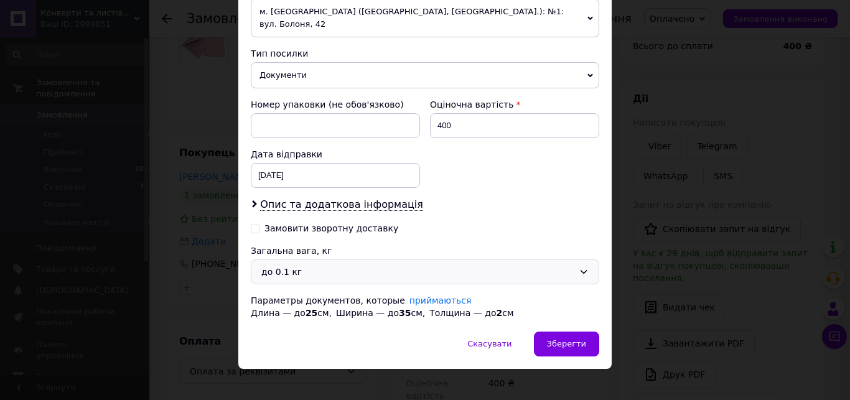
click at [306, 260] on div "до 0.1 кг" at bounding box center [425, 272] width 349 height 25
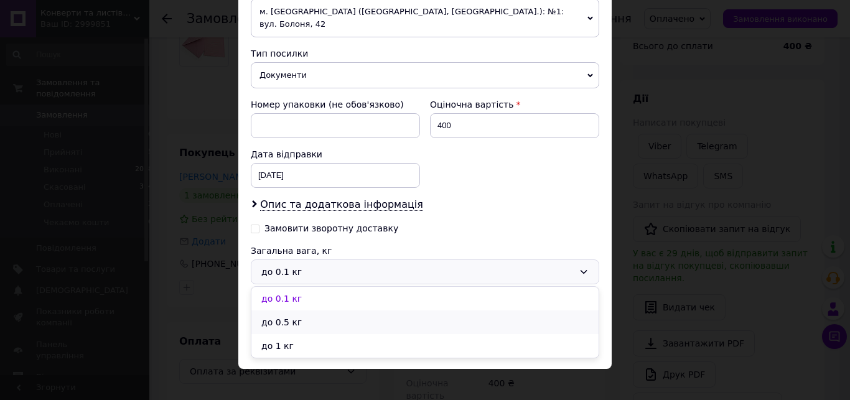
click at [303, 311] on li "до 0.5 кг" at bounding box center [424, 323] width 347 height 24
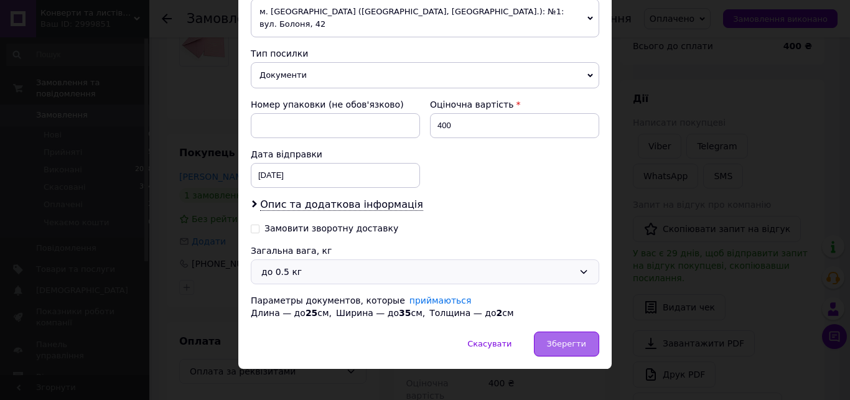
click at [571, 339] on span "Зберегти" at bounding box center [566, 343] width 39 height 9
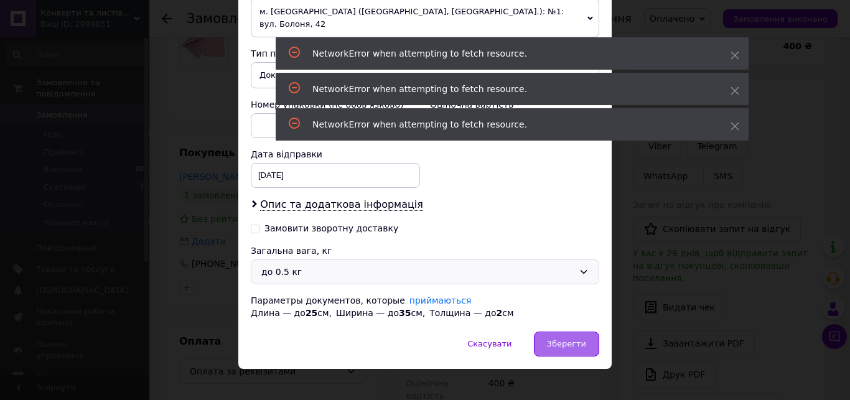
click at [565, 339] on span "Зберегти" at bounding box center [566, 343] width 39 height 9
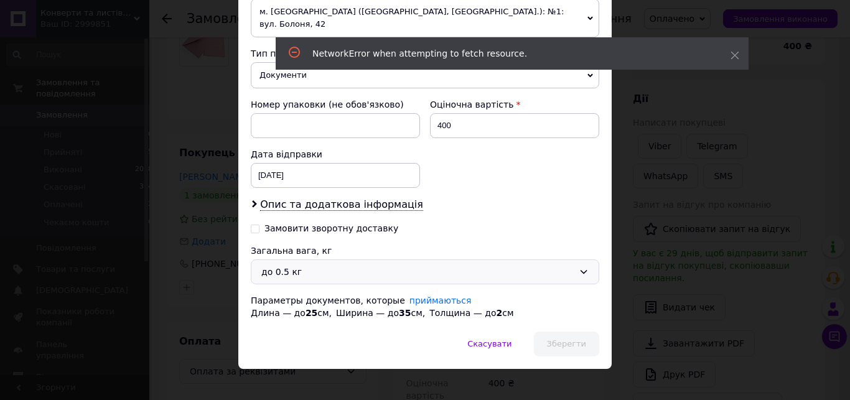
click at [426, 378] on div "× Редагування доставки Спосіб доставки Нова Пошта (платна) Платник Отримувач Ві…" at bounding box center [425, 200] width 850 height 400
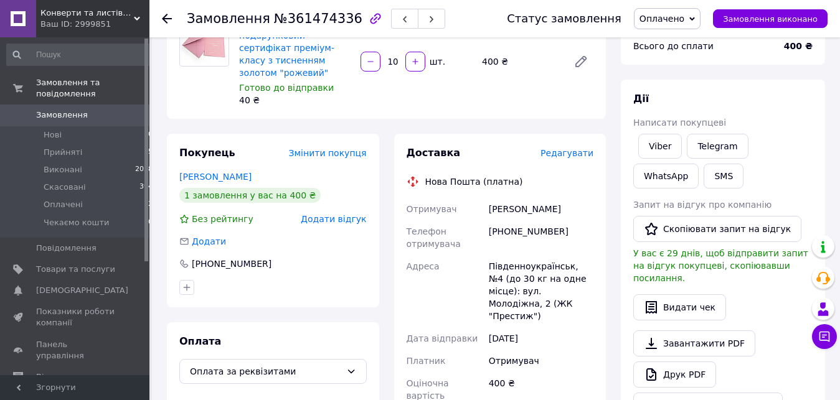
click at [565, 148] on span "Редагувати" at bounding box center [566, 153] width 53 height 10
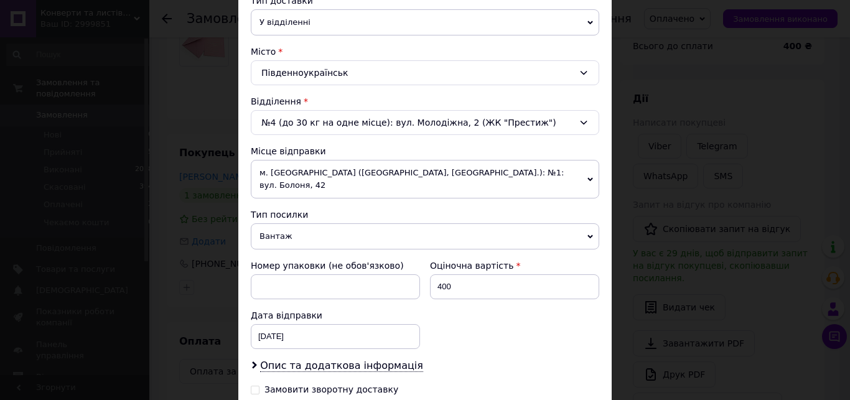
scroll to position [355, 0]
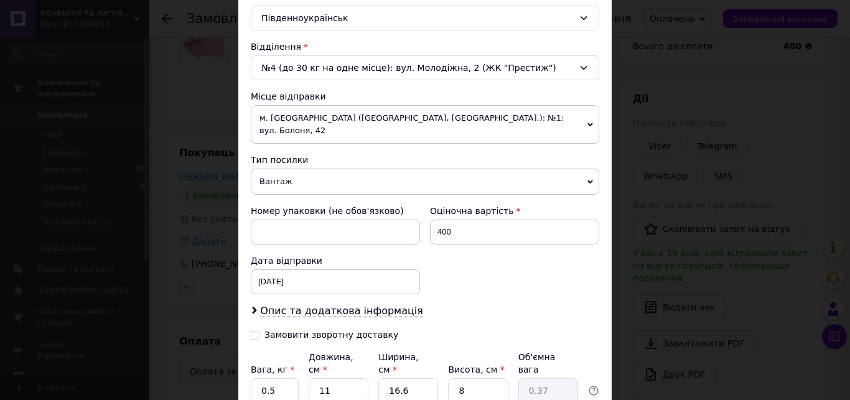
click at [302, 171] on span "Вантаж" at bounding box center [425, 182] width 349 height 26
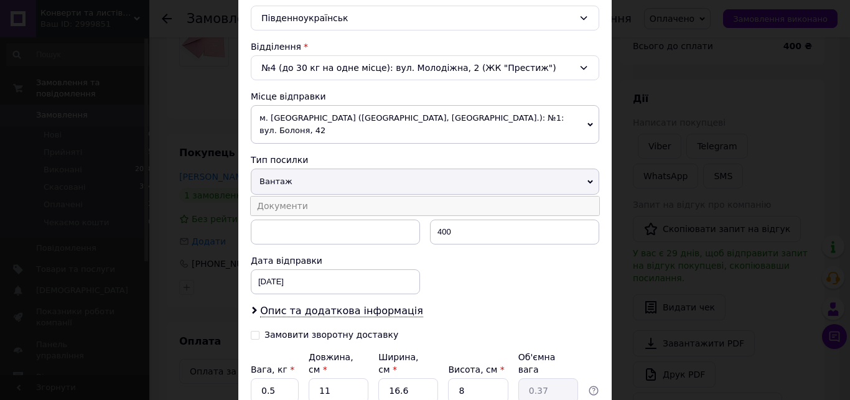
click at [301, 197] on li "Документи" at bounding box center [425, 206] width 349 height 19
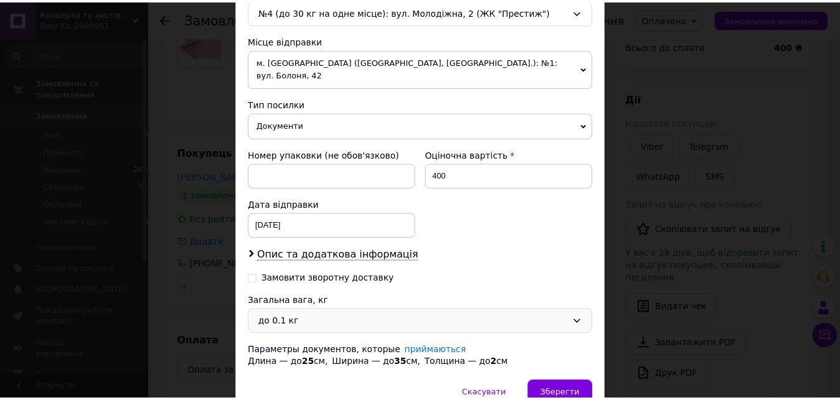
scroll to position [461, 0]
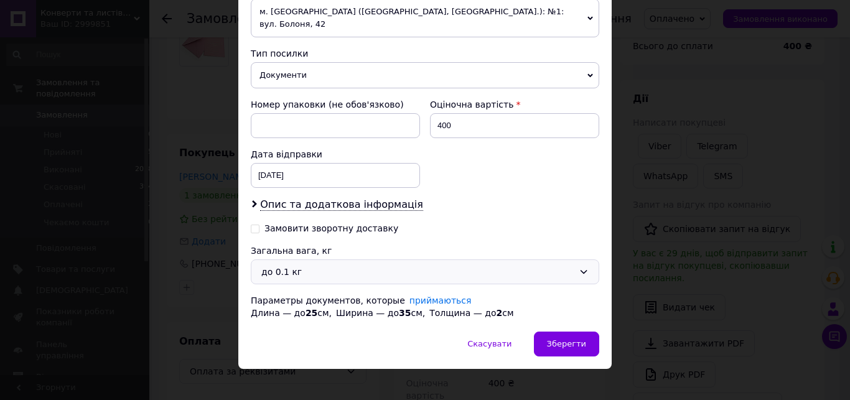
click at [306, 265] on div "до 0.1 кг" at bounding box center [417, 272] width 312 height 14
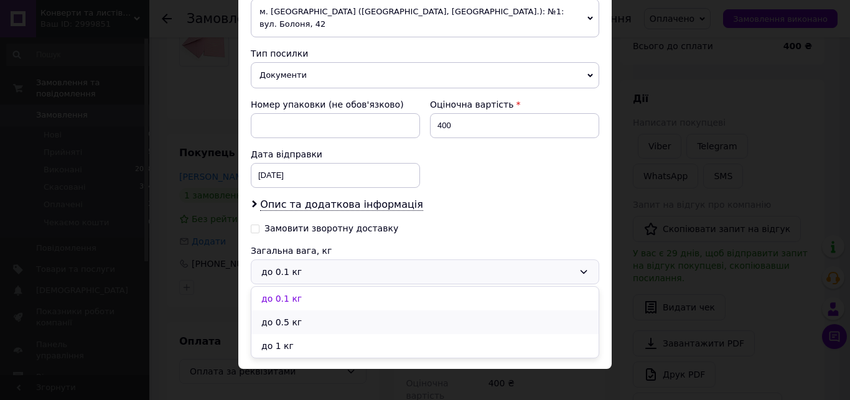
click at [298, 311] on li "до 0.5 кг" at bounding box center [424, 323] width 347 height 24
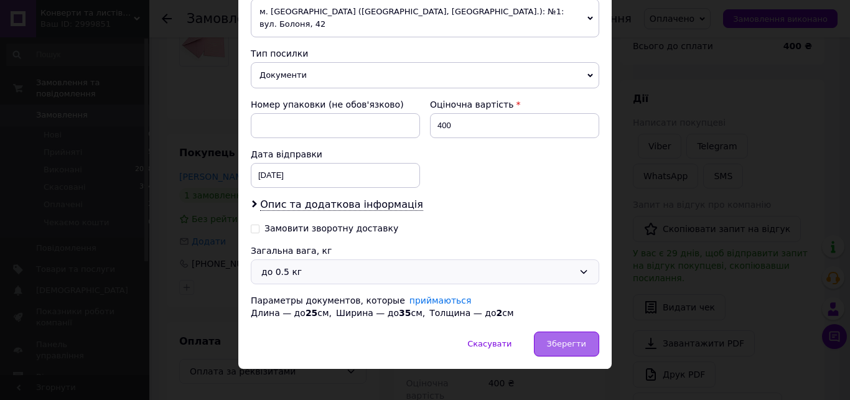
click at [565, 339] on span "Зберегти" at bounding box center [566, 343] width 39 height 9
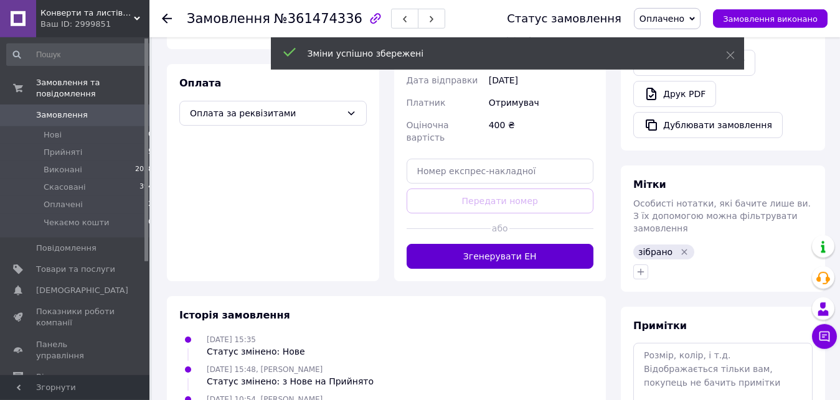
scroll to position [381, 0]
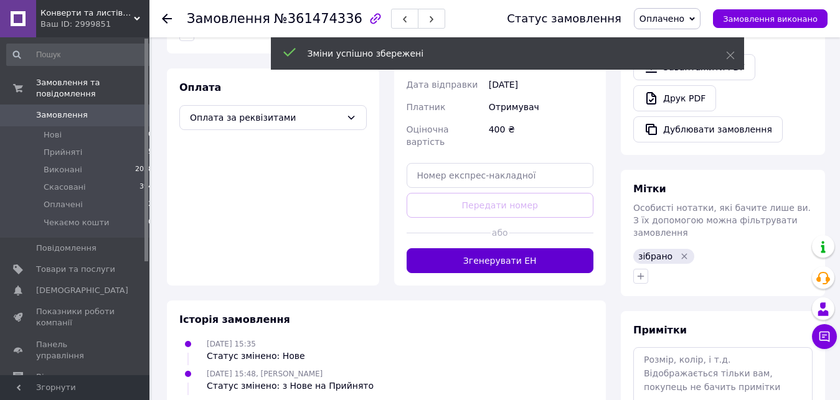
click at [516, 248] on button "Згенерувати ЕН" at bounding box center [499, 260] width 187 height 25
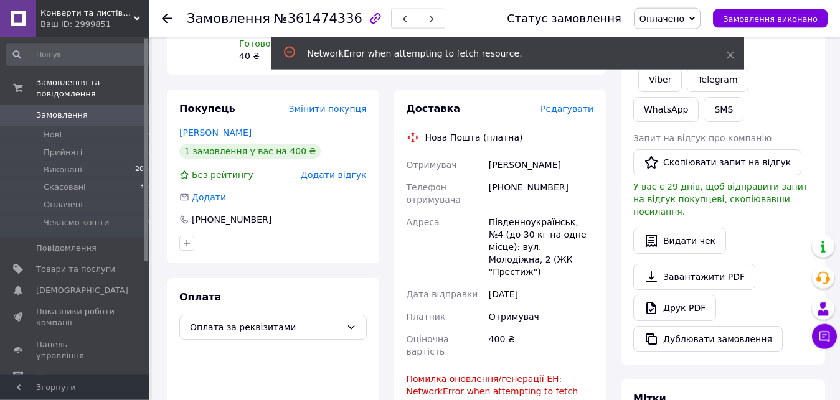
scroll to position [190, 0]
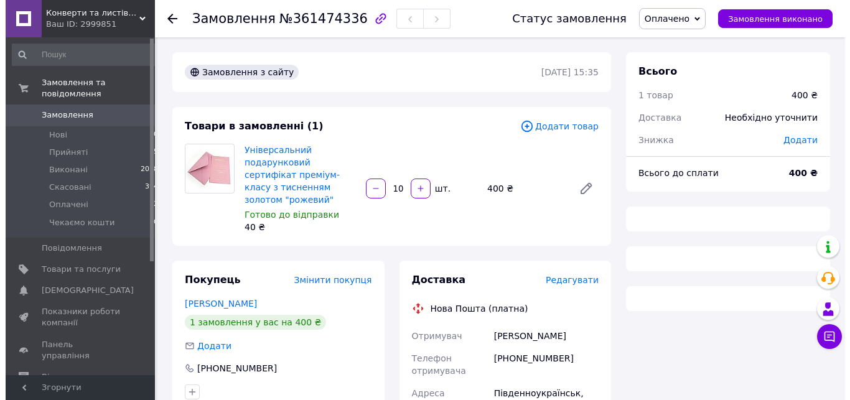
scroll to position [143, 0]
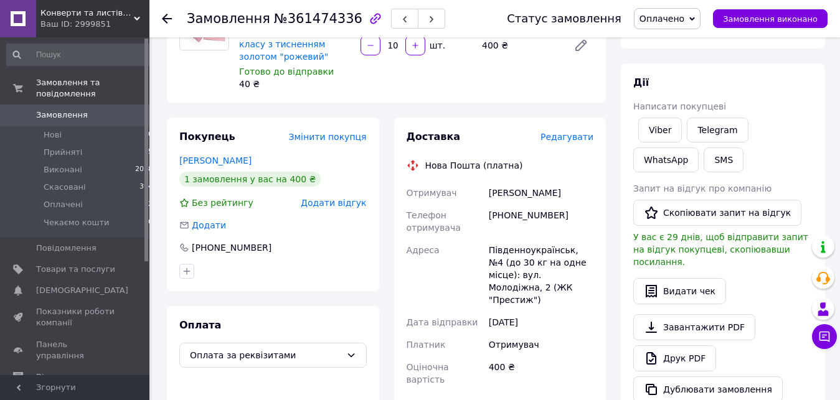
click at [561, 132] on span "Редагувати" at bounding box center [566, 137] width 53 height 10
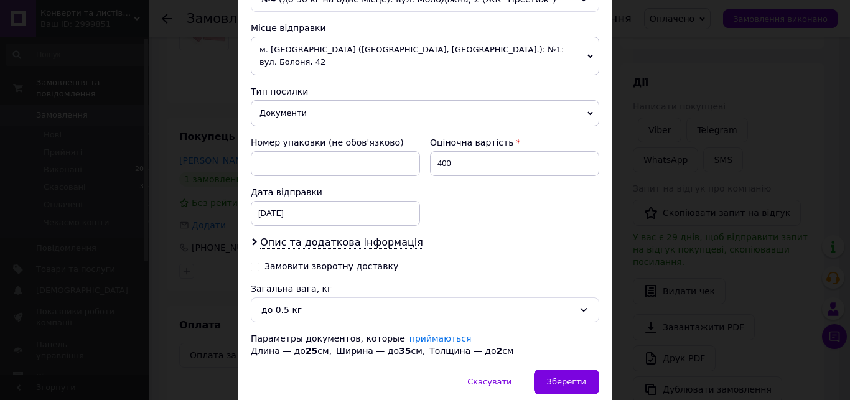
scroll to position [426, 0]
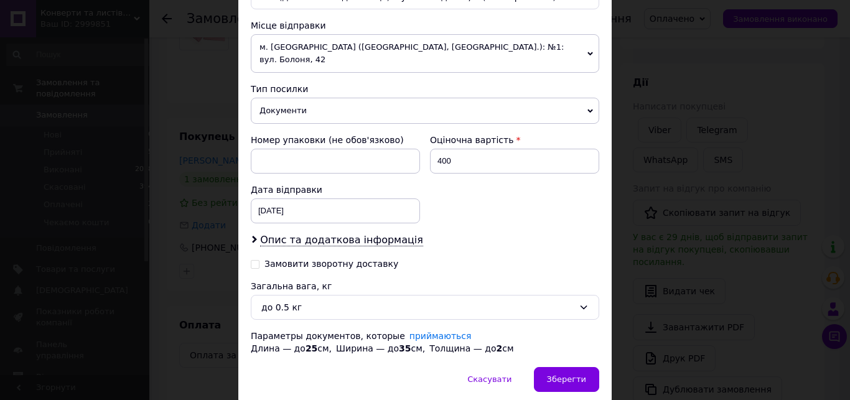
click at [292, 100] on span "Документи" at bounding box center [425, 111] width 349 height 26
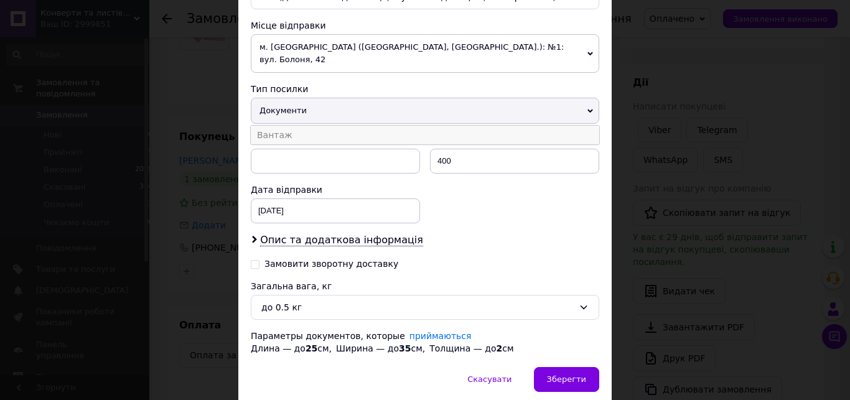
click at [289, 126] on li "Вантаж" at bounding box center [425, 135] width 349 height 19
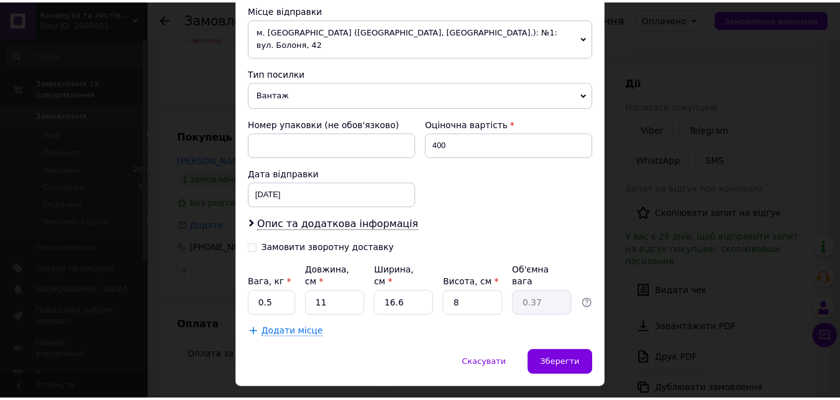
scroll to position [449, 0]
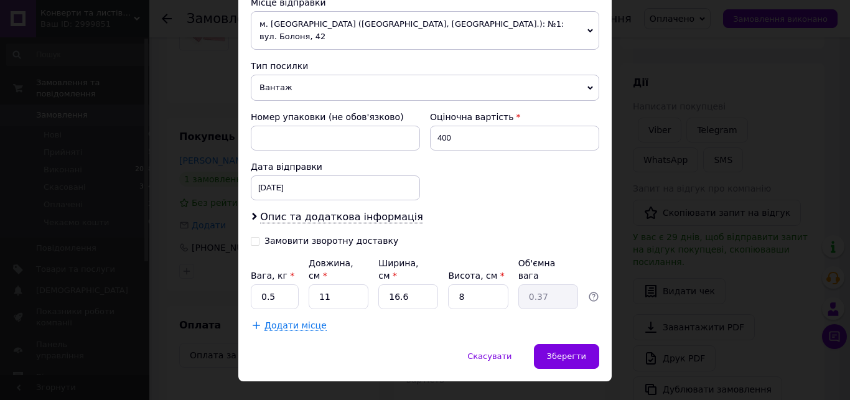
click at [299, 321] on span "Додати місце" at bounding box center [296, 326] width 62 height 11
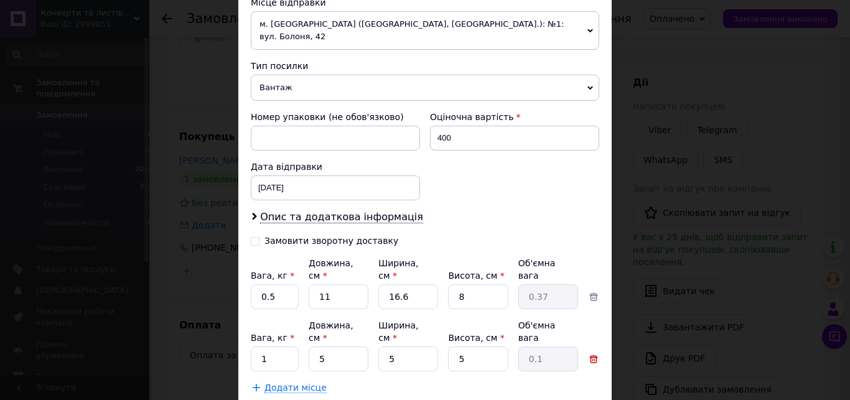
click at [591, 354] on icon at bounding box center [593, 359] width 11 height 11
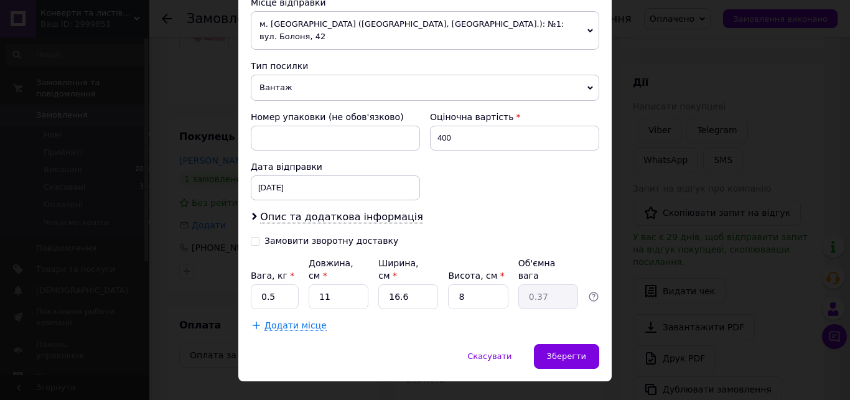
click at [309, 75] on span "Вантаж" at bounding box center [425, 88] width 349 height 26
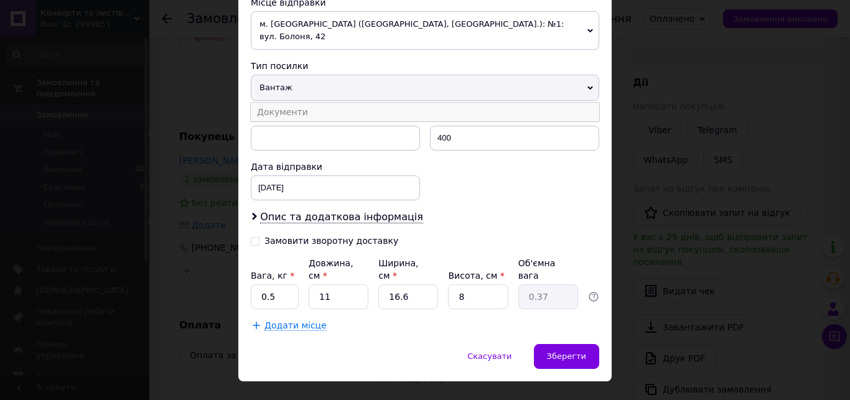
click at [307, 103] on li "Документи" at bounding box center [425, 112] width 349 height 19
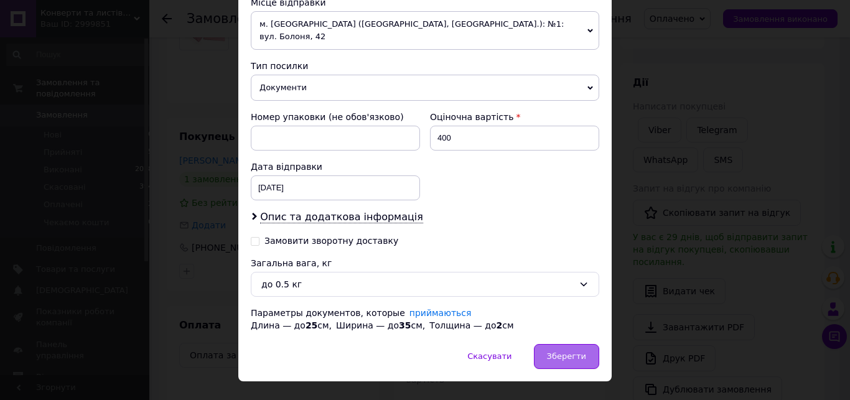
click at [541, 344] on div "Зберегти" at bounding box center [566, 356] width 65 height 25
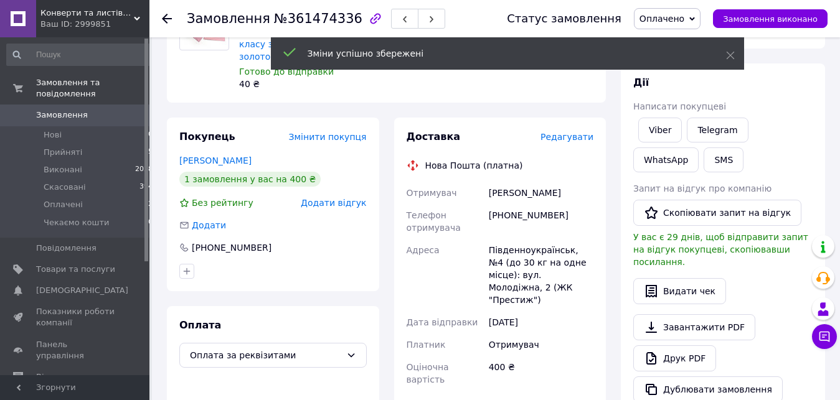
scroll to position [270, 0]
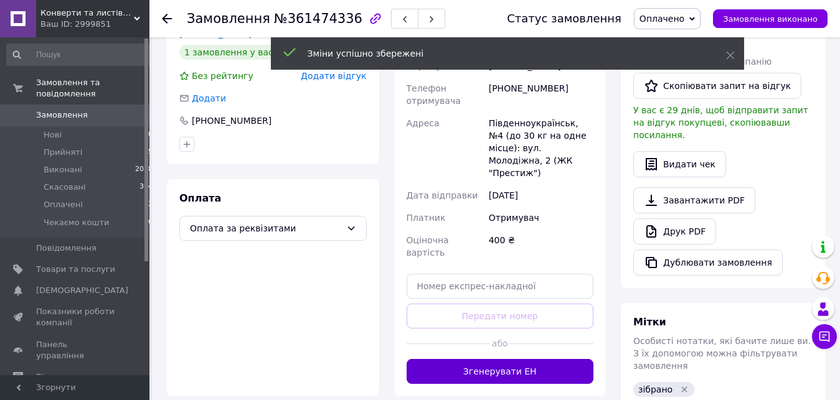
click at [514, 359] on button "Згенерувати ЕН" at bounding box center [499, 371] width 187 height 25
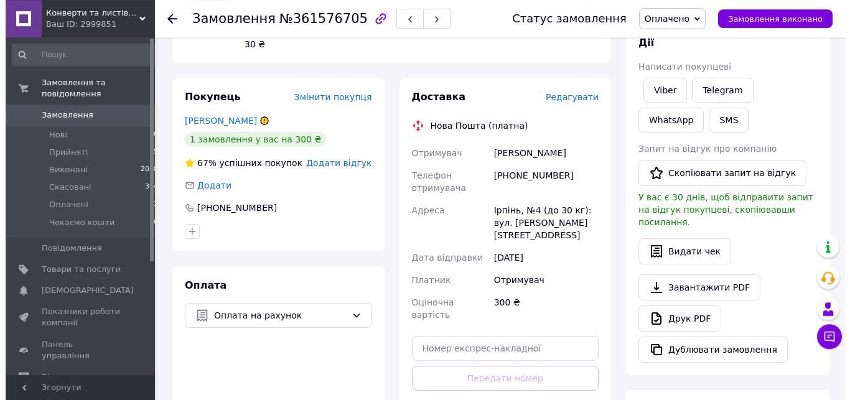
scroll to position [151, 0]
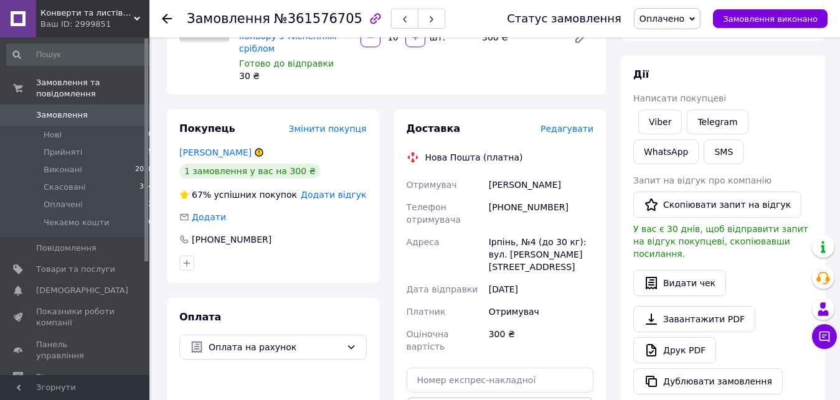
click at [573, 124] on span "Редагувати" at bounding box center [566, 129] width 53 height 10
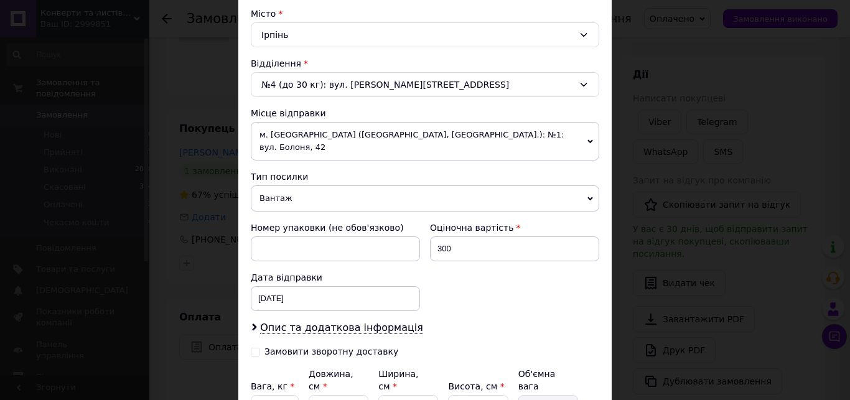
scroll to position [355, 0]
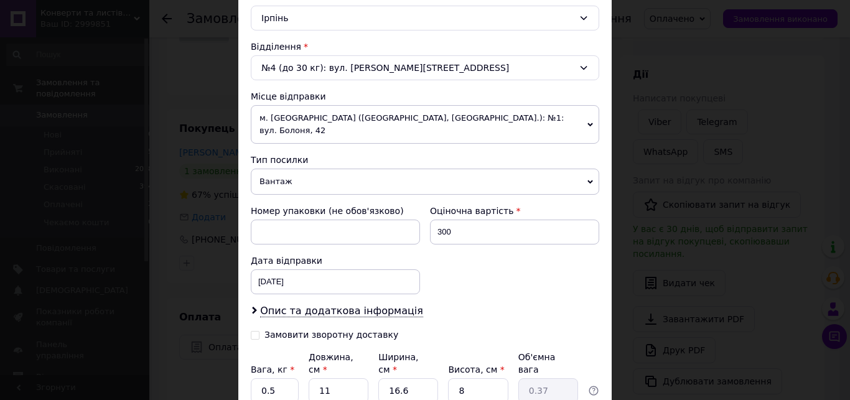
click at [360, 170] on span "Вантаж" at bounding box center [425, 182] width 349 height 26
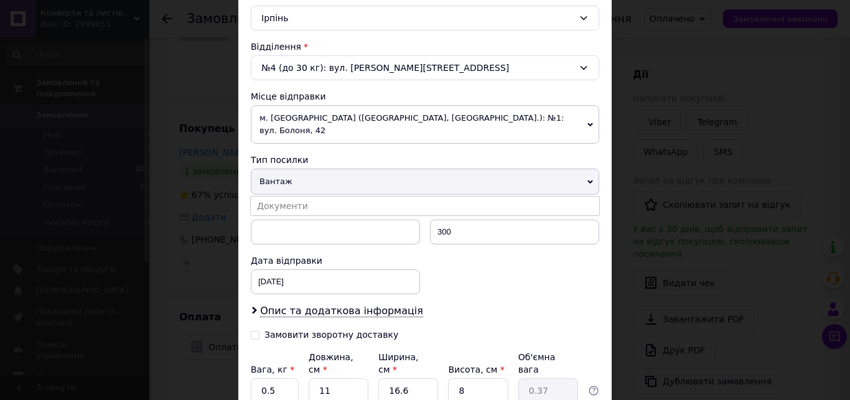
click at [349, 197] on li "Документи" at bounding box center [425, 206] width 349 height 19
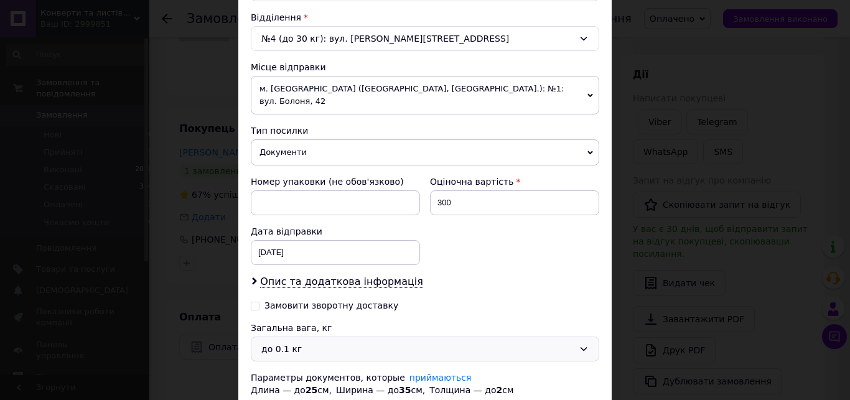
scroll to position [426, 0]
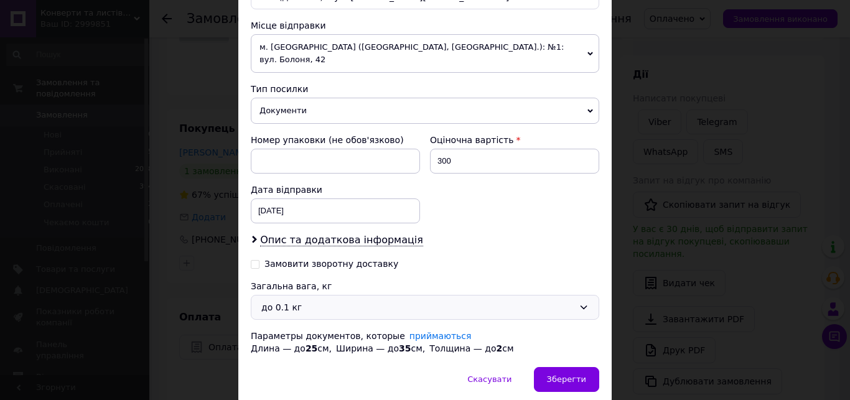
click at [294, 301] on div "до 0.1 кг" at bounding box center [417, 308] width 312 height 14
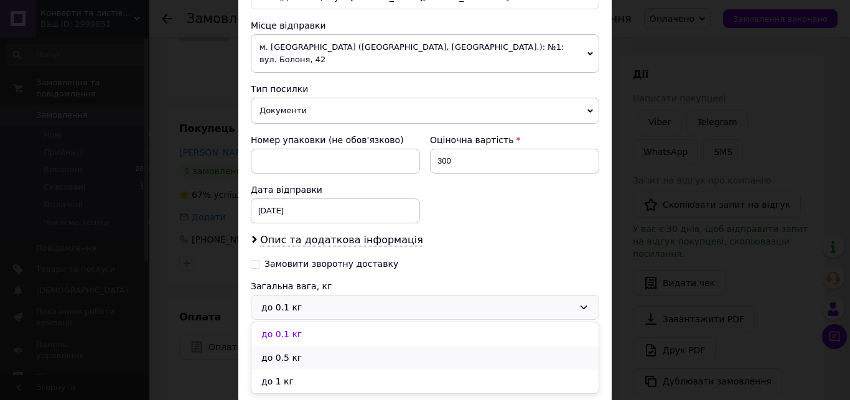
click at [290, 346] on li "до 0.5 кг" at bounding box center [424, 358] width 347 height 24
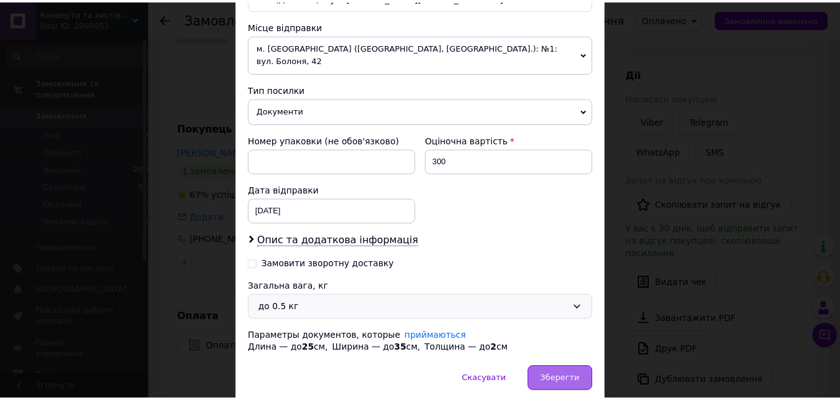
scroll to position [461, 0]
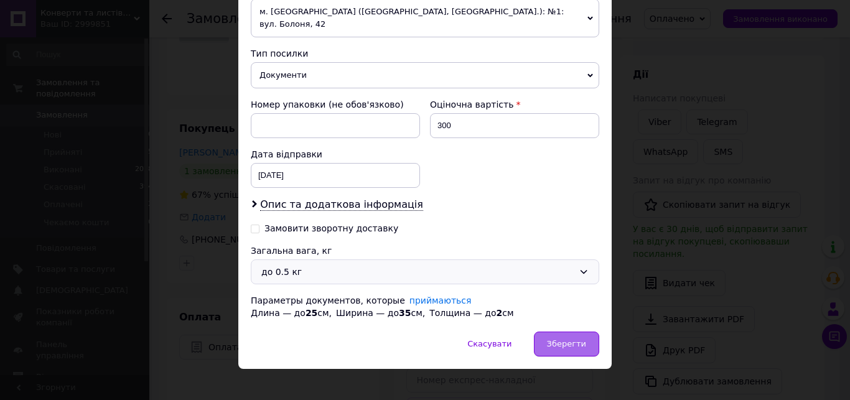
click at [581, 339] on span "Зберегти" at bounding box center [566, 343] width 39 height 9
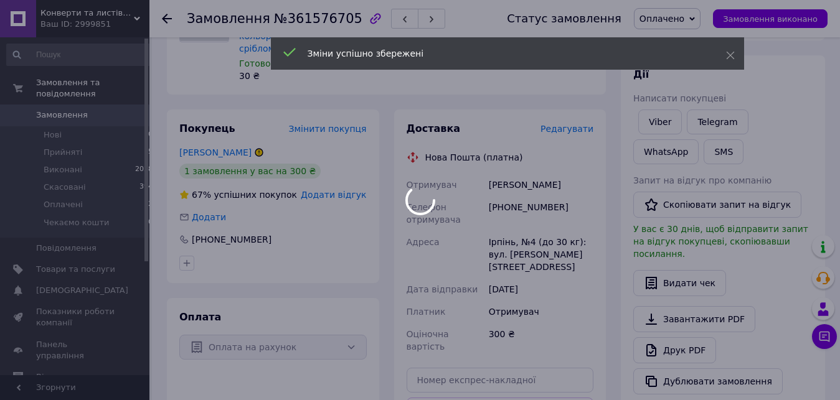
scroll to position [278, 0]
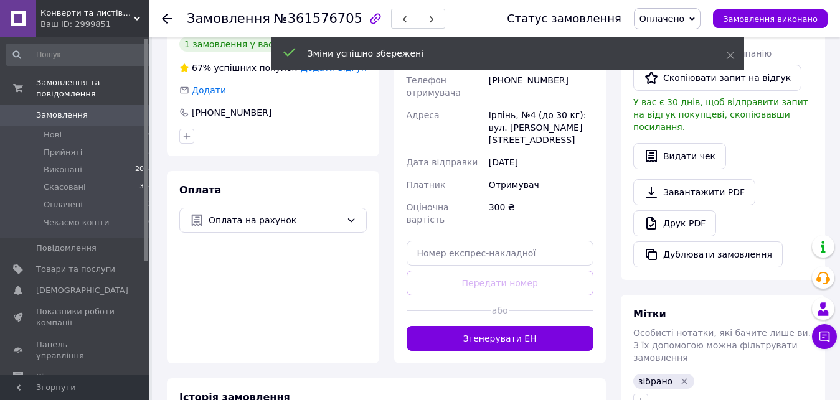
click at [536, 326] on button "Згенерувати ЕН" at bounding box center [499, 338] width 187 height 25
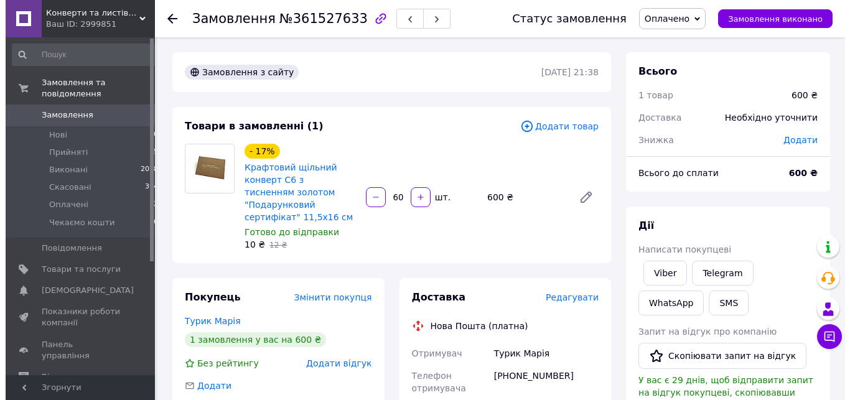
scroll to position [127, 0]
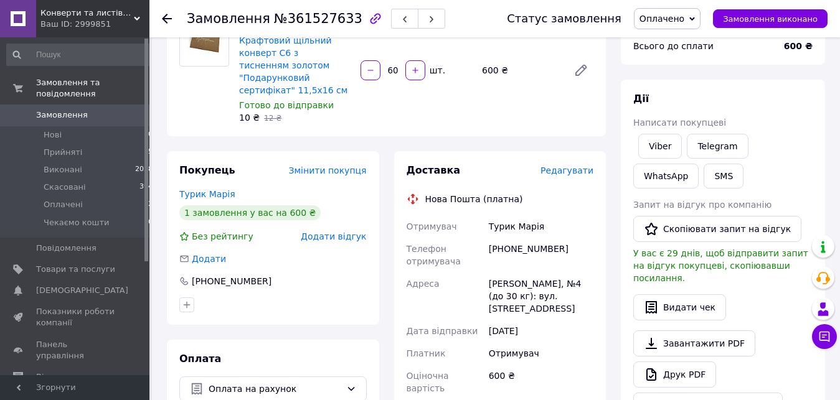
click at [586, 166] on span "Редагувати" at bounding box center [566, 171] width 53 height 10
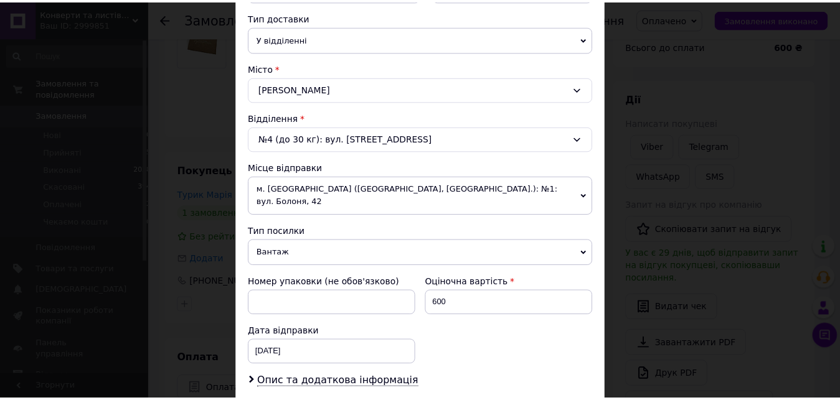
scroll to position [426, 0]
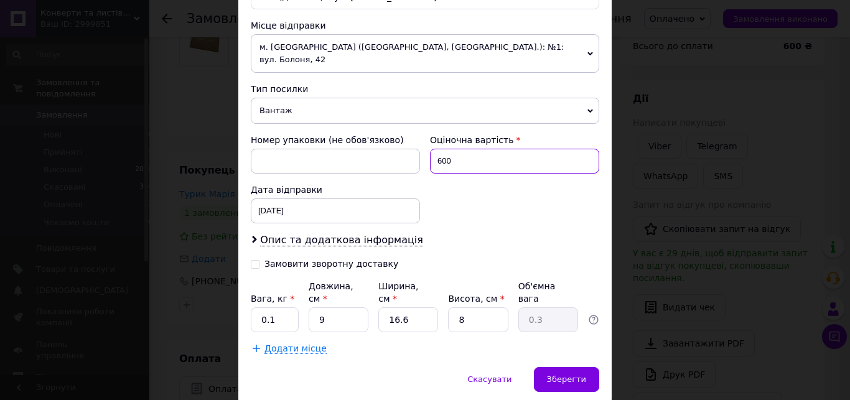
click at [458, 152] on input "600" at bounding box center [514, 161] width 169 height 25
type input "400"
click at [340, 307] on input "9" at bounding box center [339, 319] width 60 height 25
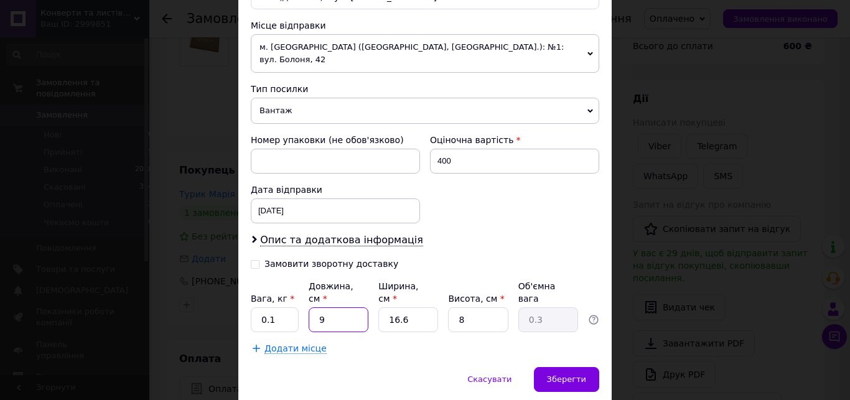
type input "1"
type input "0.1"
type input "19"
type input "0.63"
type input "19"
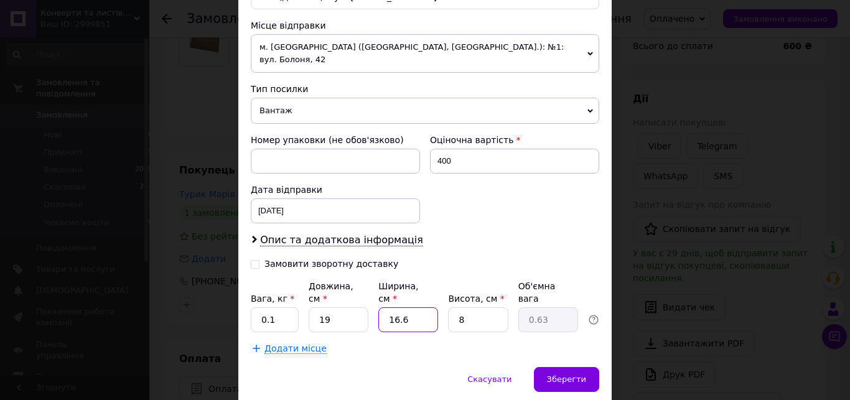
type input "1"
type input "0.1"
type input "15"
type input "0.57"
type input "15"
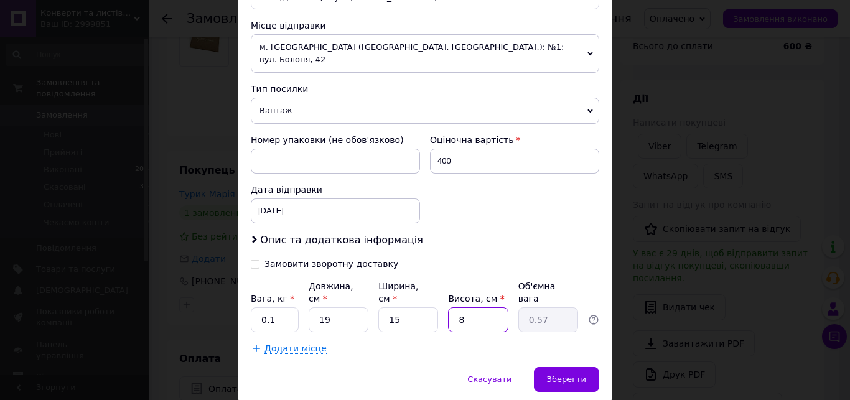
type input "2"
type input "0.14"
type input "20"
type input "1.43"
type input "20"
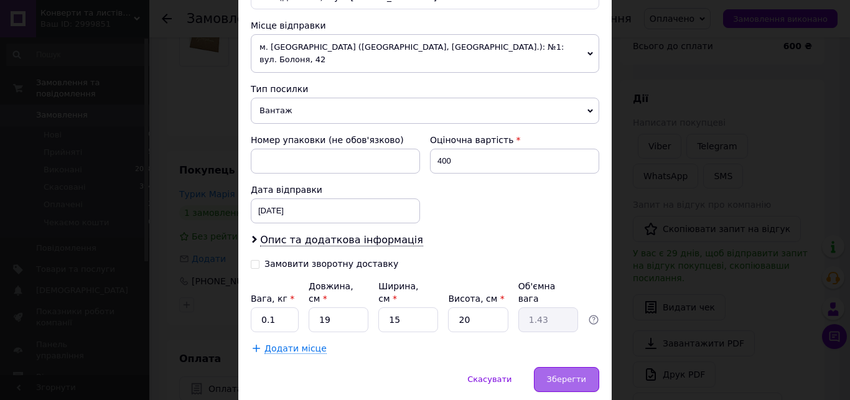
click at [564, 367] on div "Зберегти" at bounding box center [566, 379] width 65 height 25
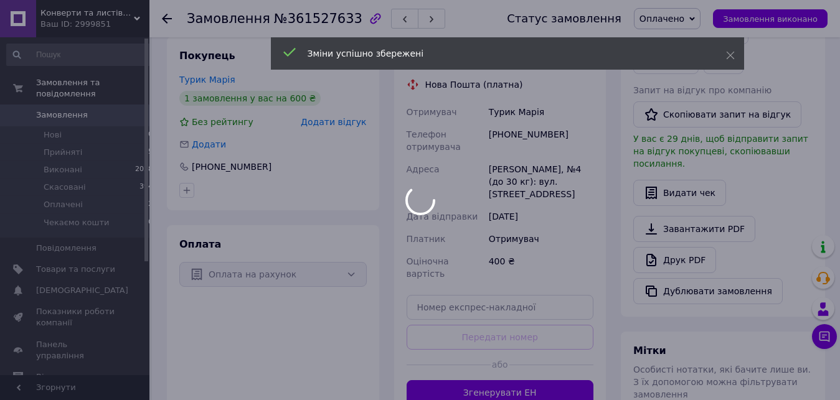
scroll to position [254, 0]
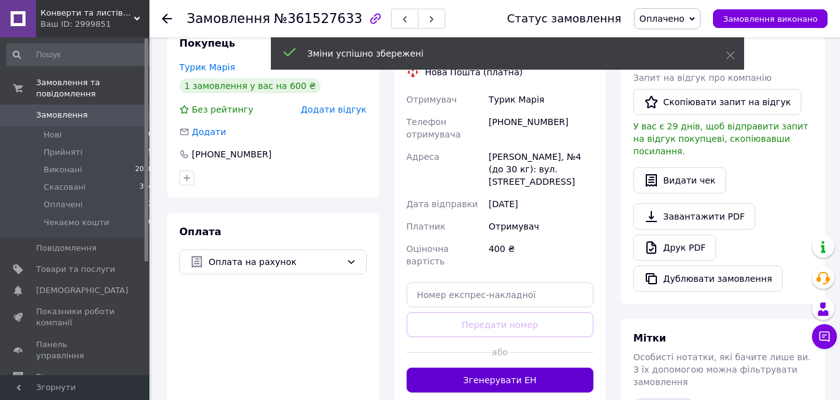
click at [532, 368] on button "Згенерувати ЕН" at bounding box center [499, 380] width 187 height 25
